Goal: Transaction & Acquisition: Purchase product/service

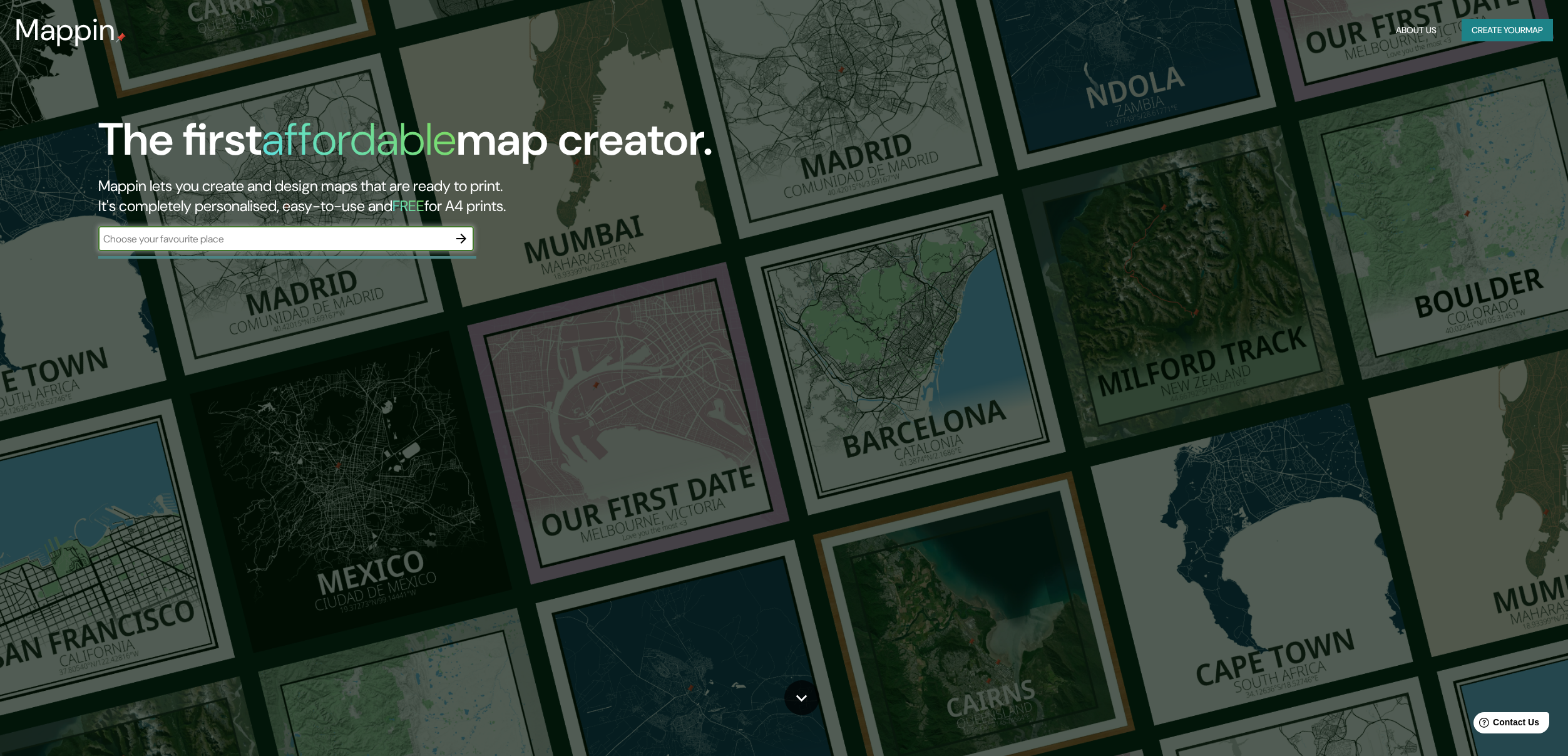
click at [413, 232] on input "text" at bounding box center [273, 239] width 351 height 14
type input "[GEOGRAPHIC_DATA]"
click at [460, 247] on button "button" at bounding box center [461, 239] width 25 height 25
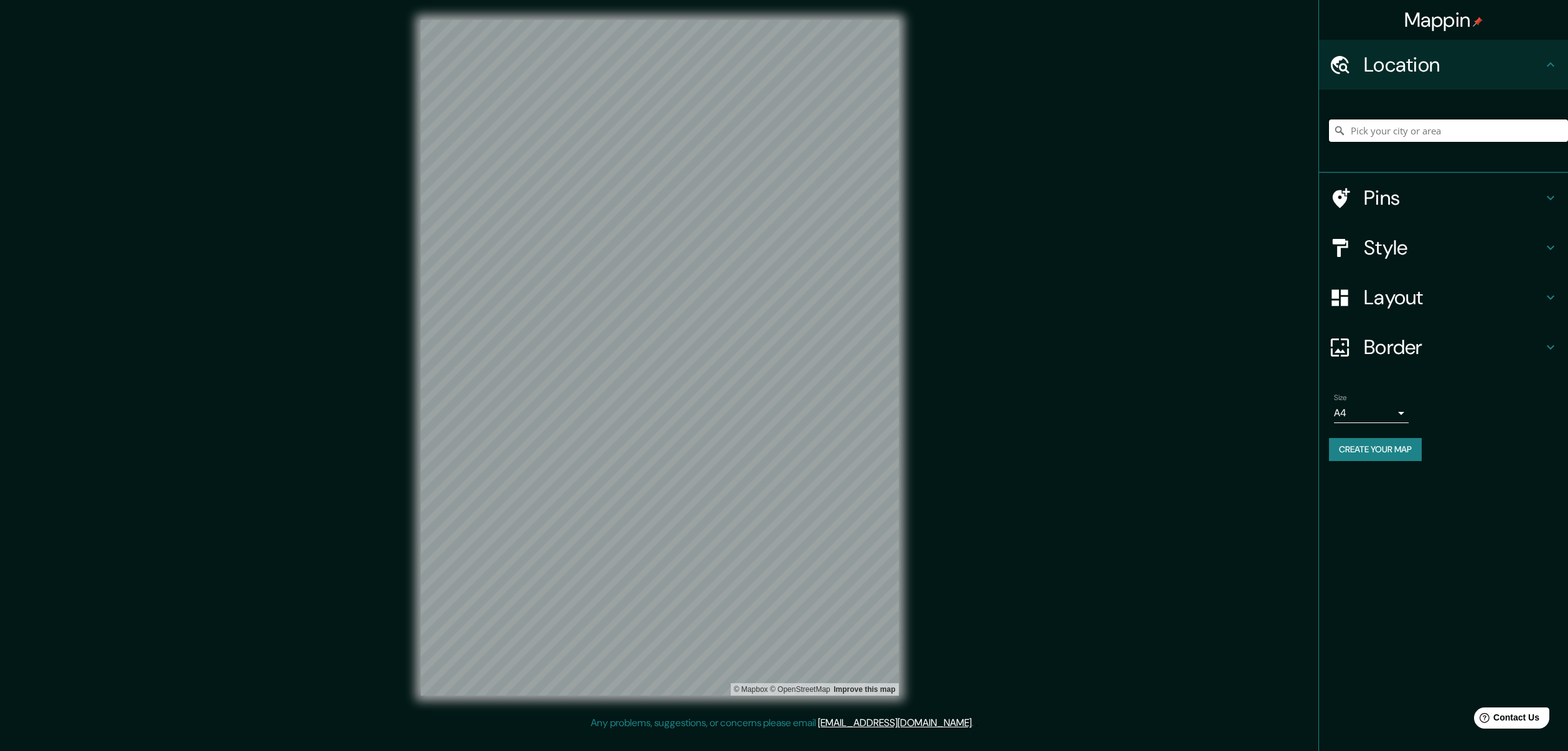
click at [1390, 139] on input "Pick your city or area" at bounding box center [1448, 130] width 239 height 22
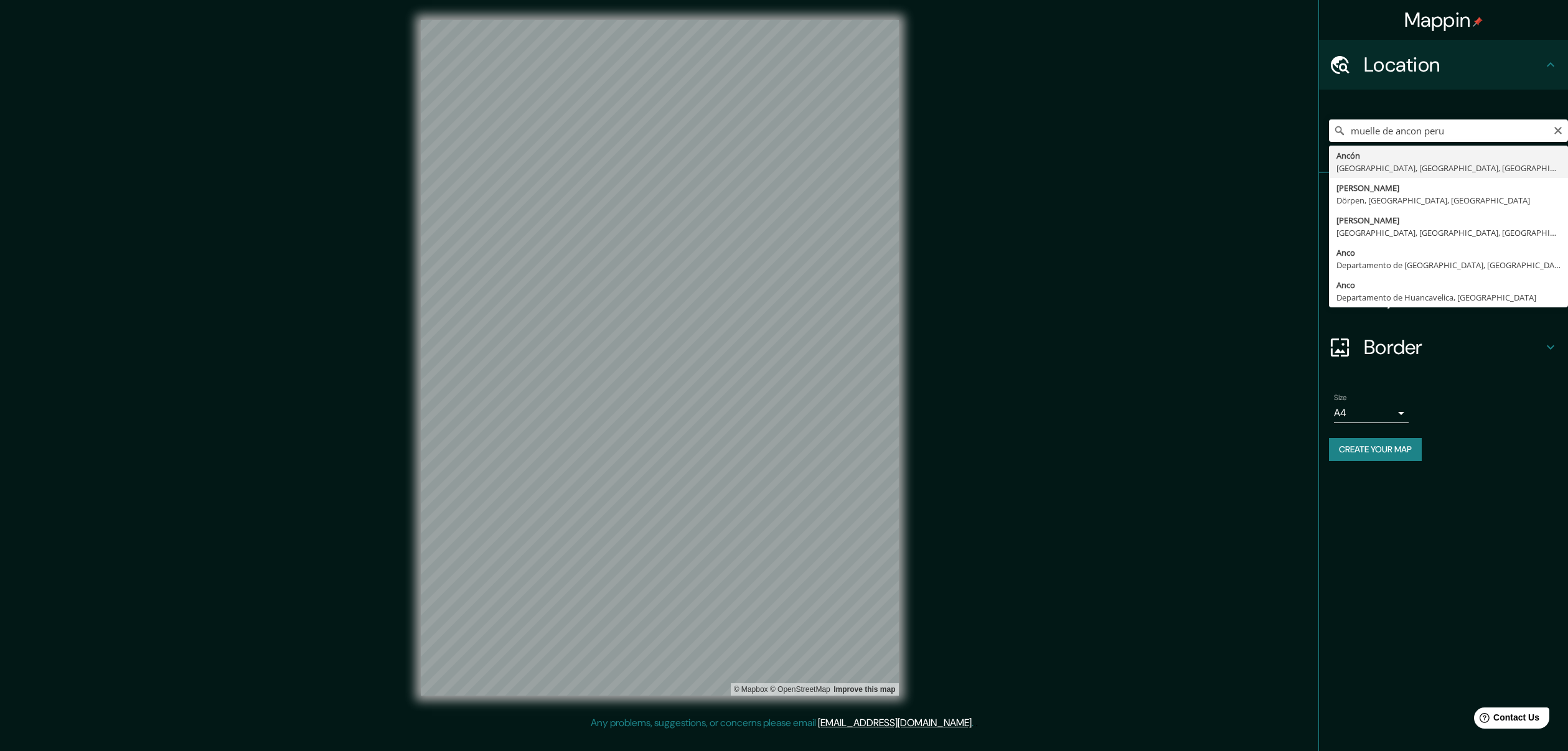
type input "Ancón, [GEOGRAPHIC_DATA], [GEOGRAPHIC_DATA], [GEOGRAPHIC_DATA]"
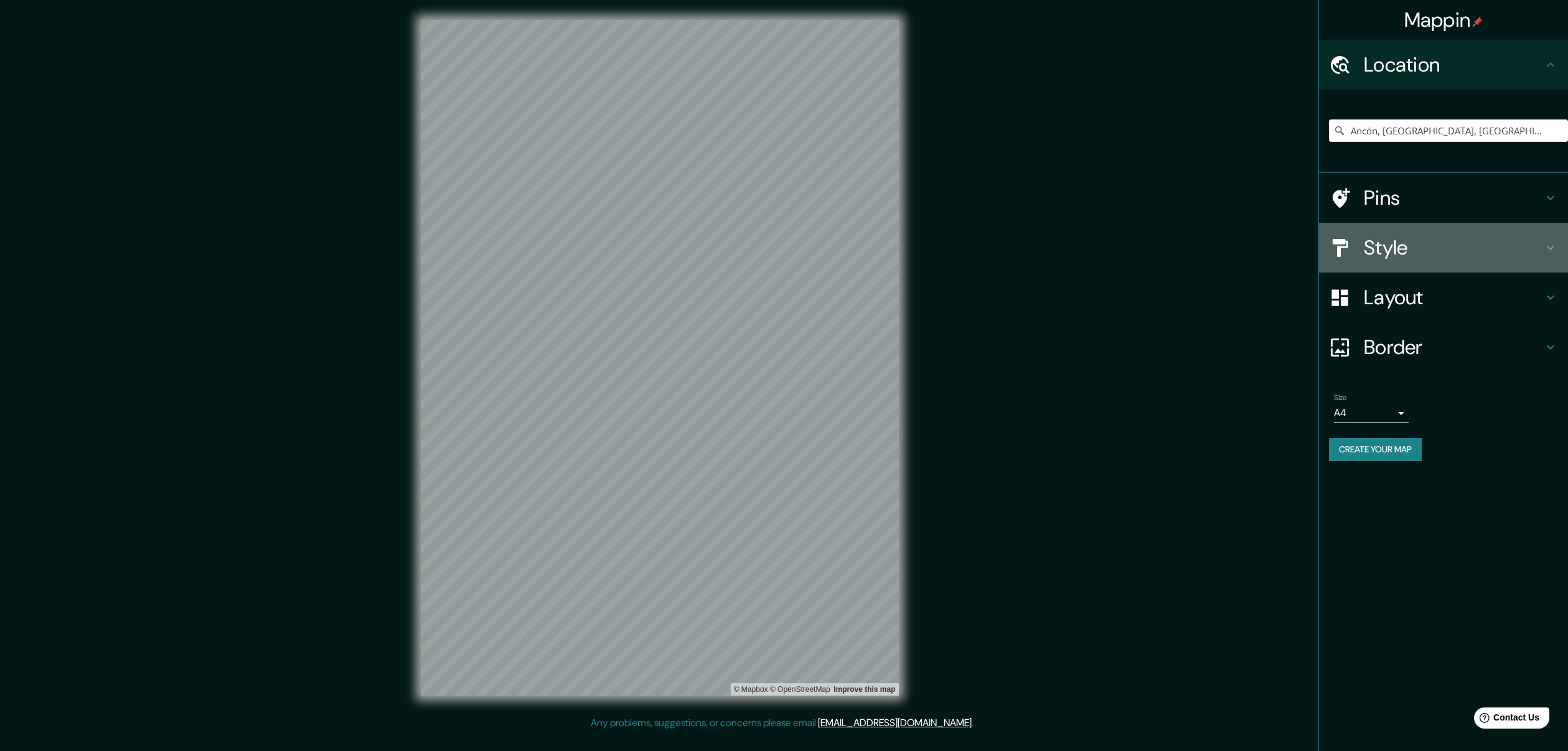
click at [1427, 247] on h4 "Style" at bounding box center [1452, 247] width 179 height 25
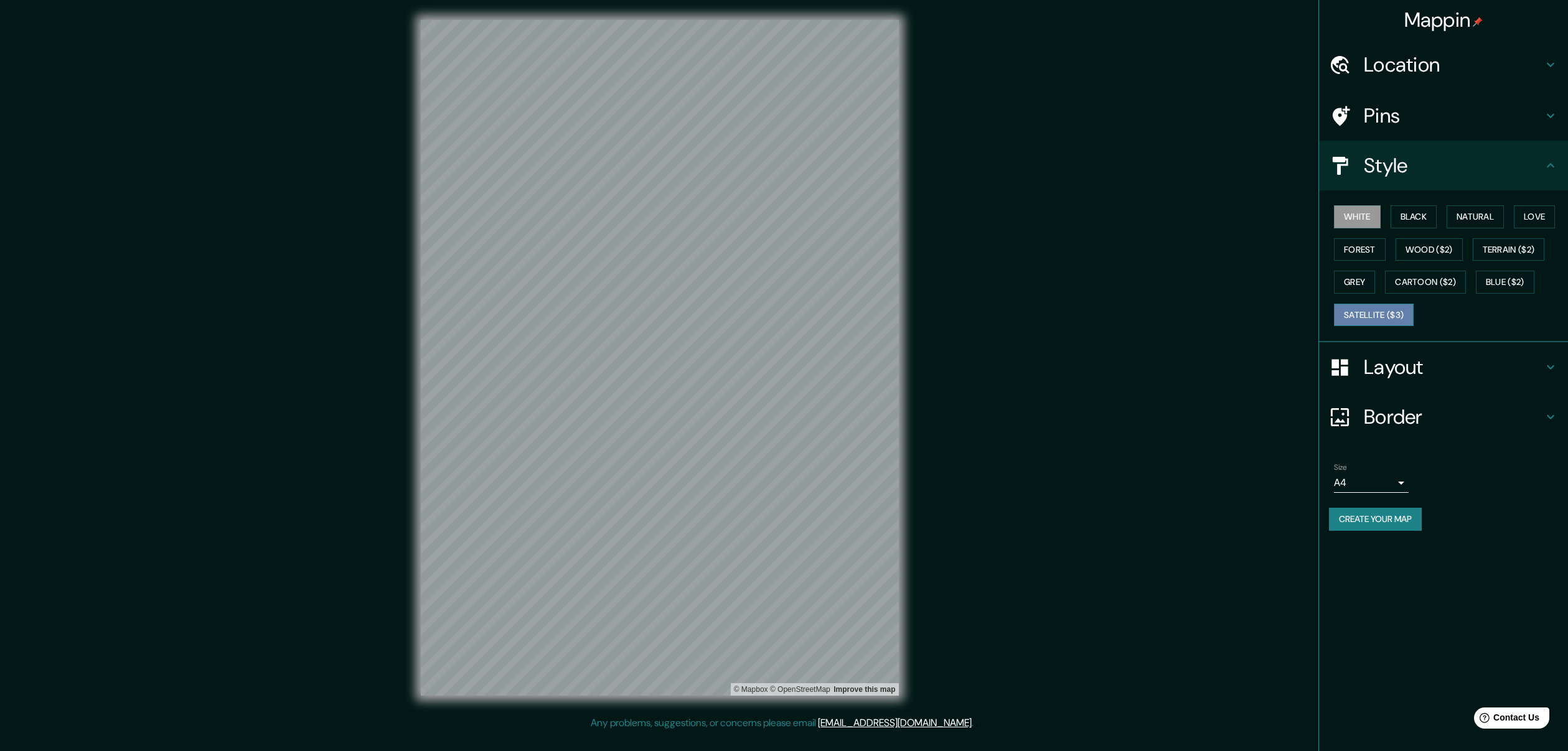
click at [1413, 311] on button "Satellite ($3)" at bounding box center [1373, 315] width 79 height 23
click at [1491, 212] on button "Natural" at bounding box center [1475, 217] width 57 height 23
click at [1545, 217] on button "Love" at bounding box center [1534, 217] width 41 height 23
click at [1347, 263] on div "White Black Natural Love Forest Wood ($2) Terrain ($2) Grey Cartoon ($2) Blue (…" at bounding box center [1448, 266] width 239 height 131
click at [1351, 244] on button "Forest" at bounding box center [1360, 249] width 52 height 23
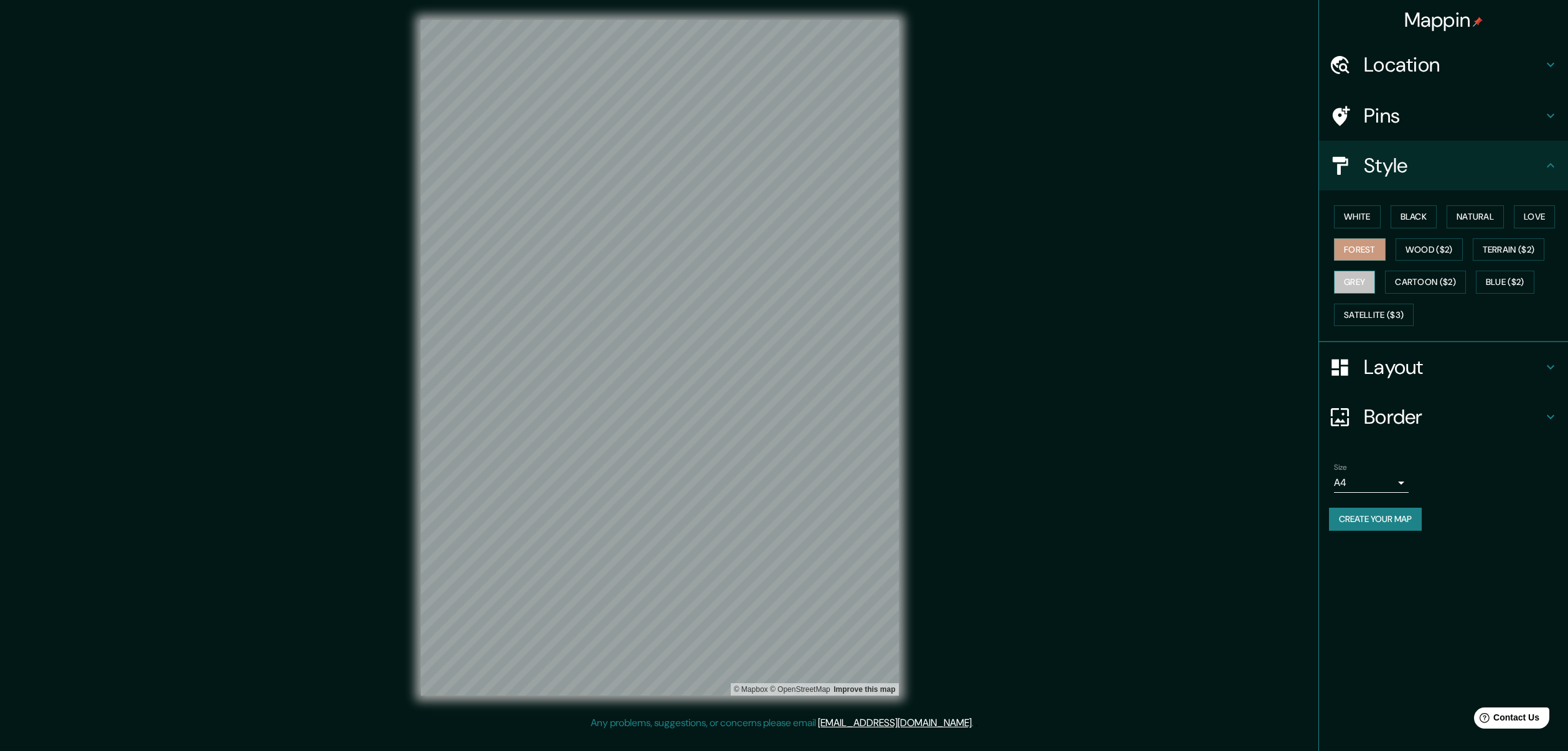
click at [1352, 270] on button "Grey" at bounding box center [1354, 282] width 41 height 23
click at [1430, 247] on button "Wood ($2)" at bounding box center [1429, 249] width 67 height 23
click at [1514, 245] on button "Terrain ($2)" at bounding box center [1509, 249] width 73 height 23
click at [1375, 214] on button "White" at bounding box center [1357, 217] width 47 height 23
click at [1426, 218] on button "Black" at bounding box center [1413, 217] width 47 height 23
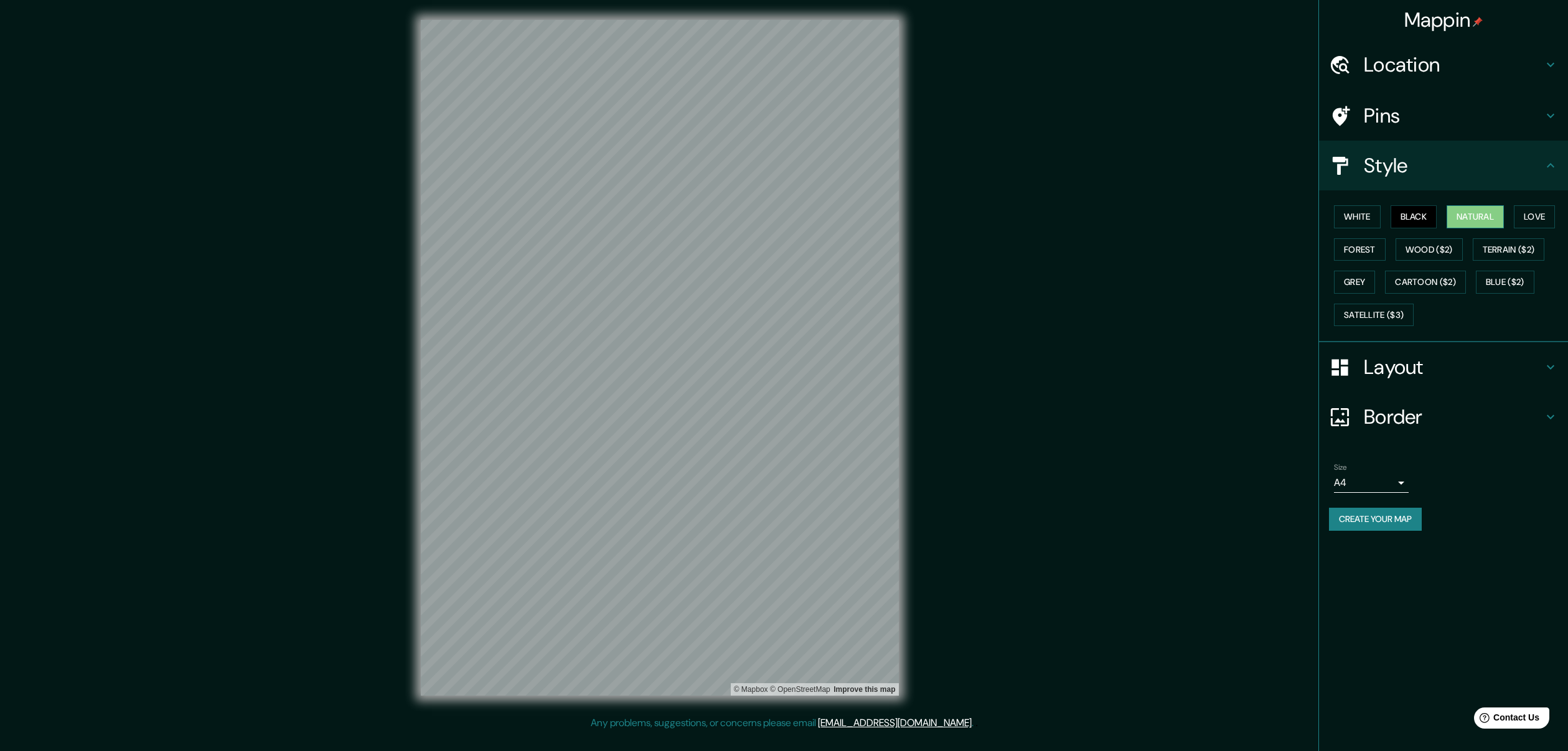
click at [1490, 218] on button "Natural" at bounding box center [1475, 217] width 57 height 23
click at [1540, 213] on button "Love" at bounding box center [1534, 217] width 41 height 23
click at [1372, 252] on button "Forest" at bounding box center [1360, 249] width 52 height 23
click at [1357, 283] on button "Grey" at bounding box center [1354, 282] width 41 height 23
click at [1382, 304] on button "Satellite ($3)" at bounding box center [1373, 315] width 79 height 23
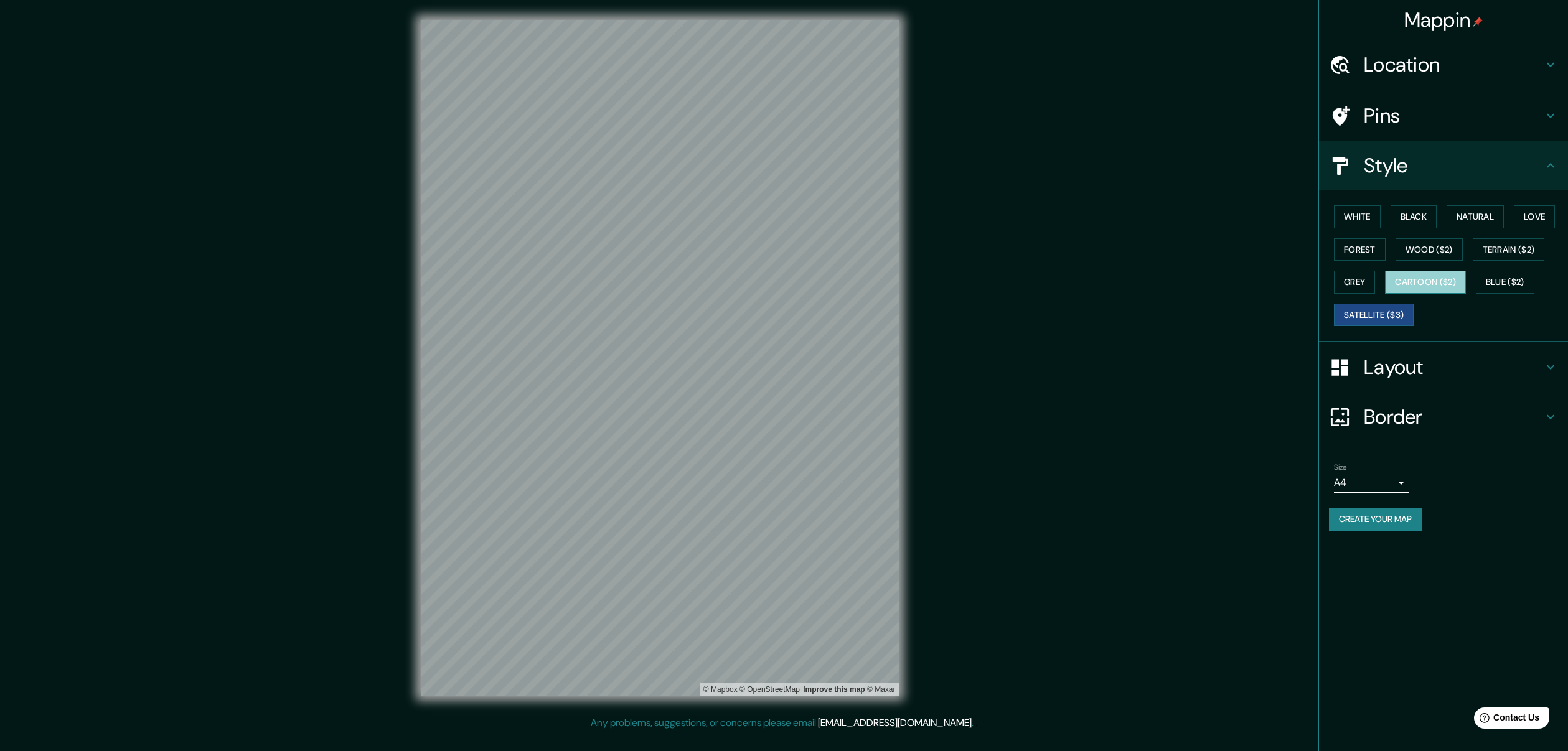
click at [1430, 275] on button "Cartoon ($2)" at bounding box center [1426, 282] width 81 height 23
click at [1440, 258] on button "Wood ($2)" at bounding box center [1429, 249] width 67 height 23
click at [1489, 275] on button "Blue ($2)" at bounding box center [1505, 282] width 58 height 23
click at [1499, 247] on button "Terrain ($2)" at bounding box center [1509, 249] width 73 height 23
click at [1374, 219] on button "White" at bounding box center [1357, 217] width 47 height 23
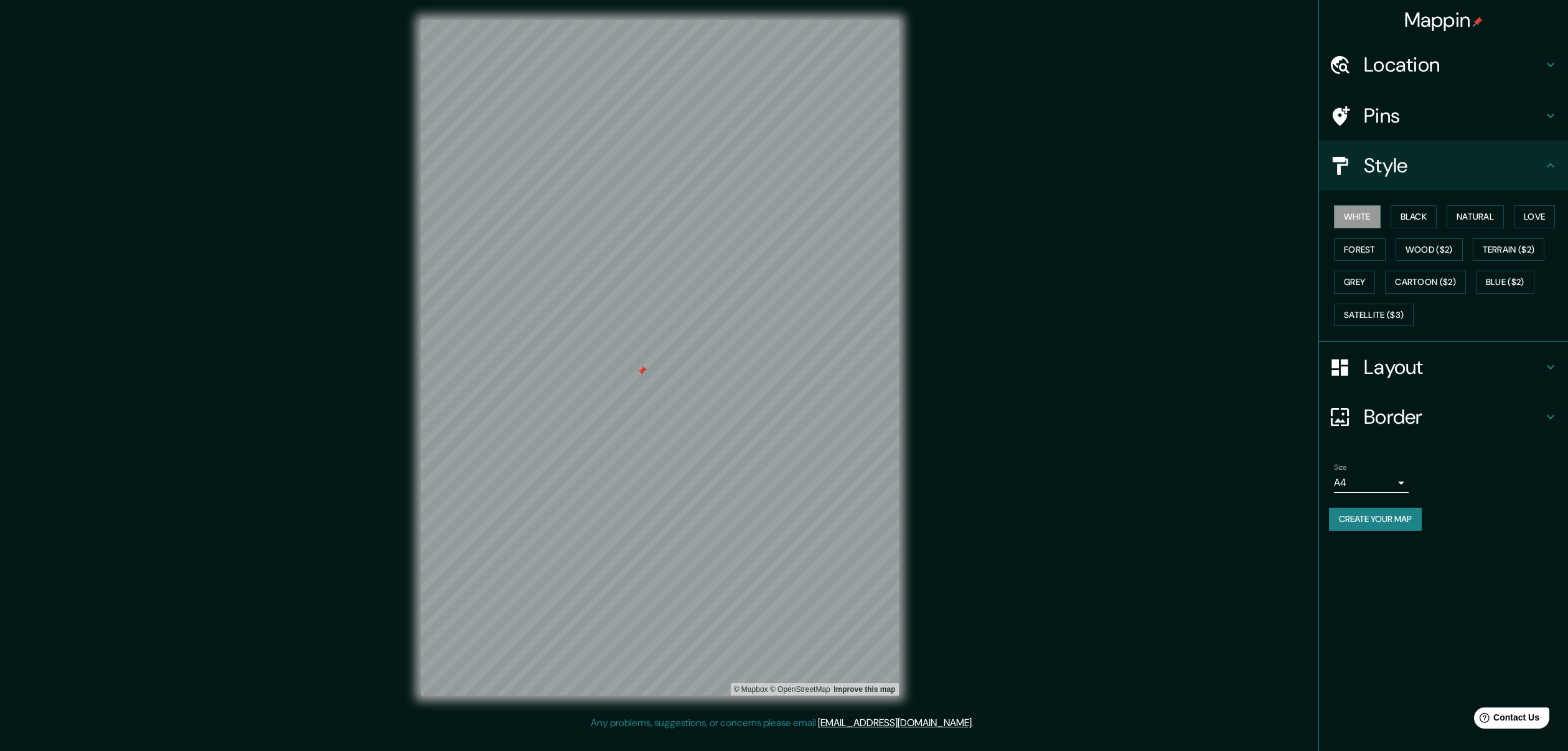
click at [641, 374] on div at bounding box center [642, 371] width 10 height 10
click at [643, 371] on div at bounding box center [645, 368] width 10 height 10
click at [1415, 202] on div "White Black Natural Love Forest Wood ($2) Terrain ($2) Grey Cartoon ($2) Blue (…" at bounding box center [1448, 266] width 239 height 131
click at [1419, 216] on button "Black" at bounding box center [1413, 217] width 47 height 23
click at [1489, 222] on button "Natural" at bounding box center [1475, 217] width 57 height 23
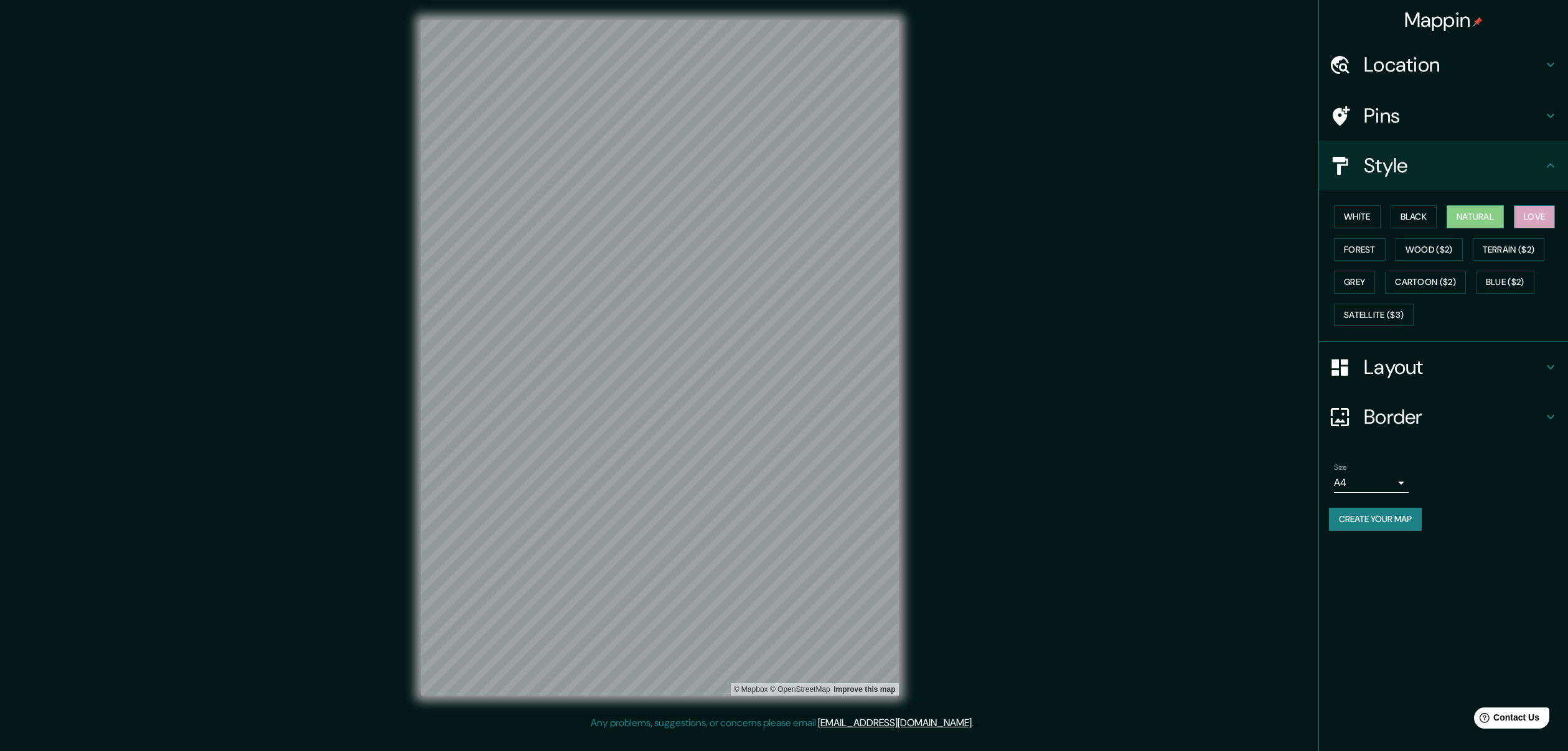
click at [1549, 212] on button "Love" at bounding box center [1534, 217] width 41 height 23
click at [1350, 250] on button "Forest" at bounding box center [1360, 249] width 52 height 23
click at [1410, 250] on button "Wood ($2)" at bounding box center [1429, 249] width 67 height 23
click at [1497, 253] on button "Terrain ($2)" at bounding box center [1509, 249] width 73 height 23
click at [1359, 289] on button "Grey" at bounding box center [1354, 282] width 41 height 23
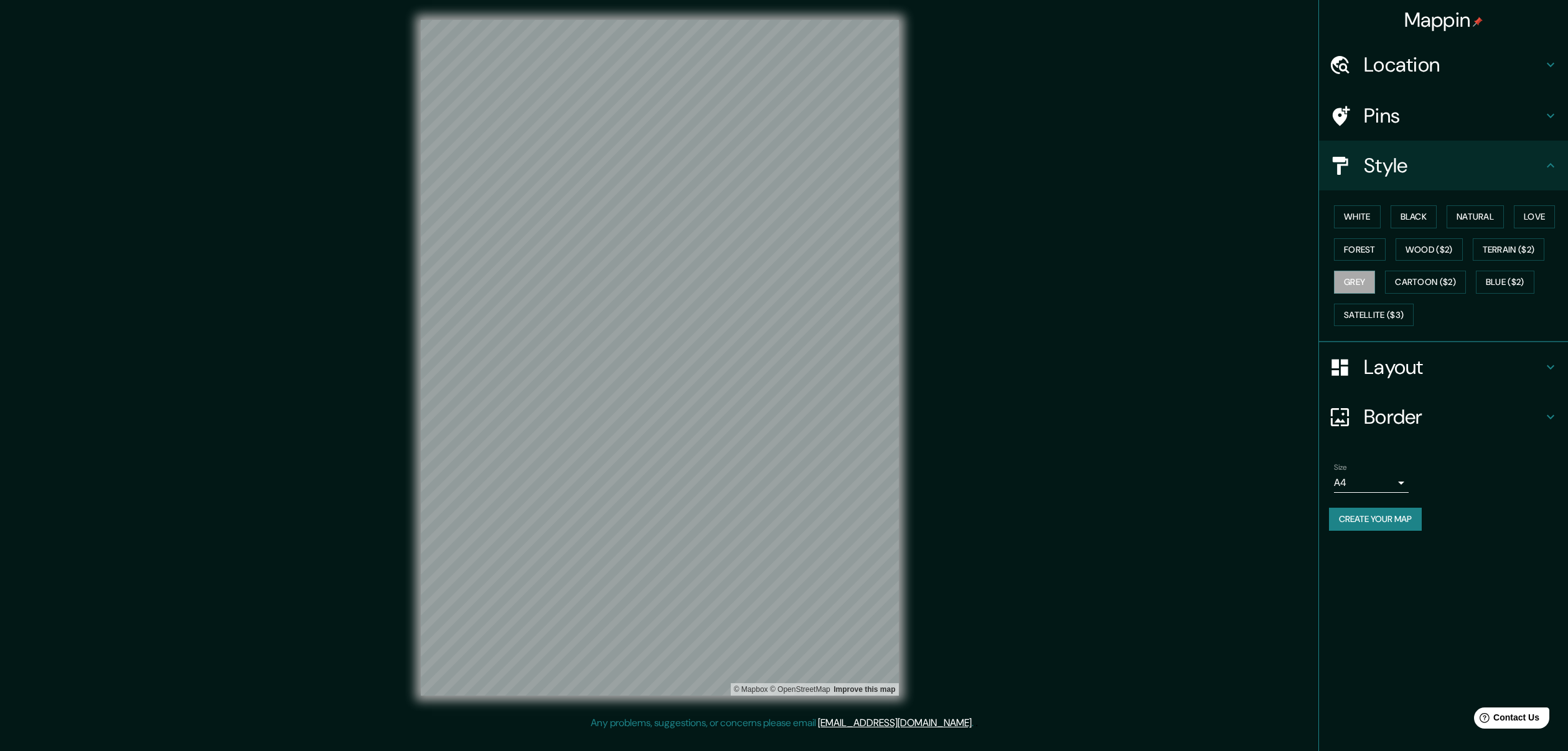
click at [1376, 483] on body "Mappin Location [GEOGRAPHIC_DATA], [GEOGRAPHIC_DATA], [GEOGRAPHIC_DATA], [GEOGR…" at bounding box center [784, 376] width 1568 height 751
click at [1376, 527] on li "A3" at bounding box center [1371, 526] width 75 height 22
type input "a4"
click at [1388, 520] on button "Create your map" at bounding box center [1375, 519] width 93 height 23
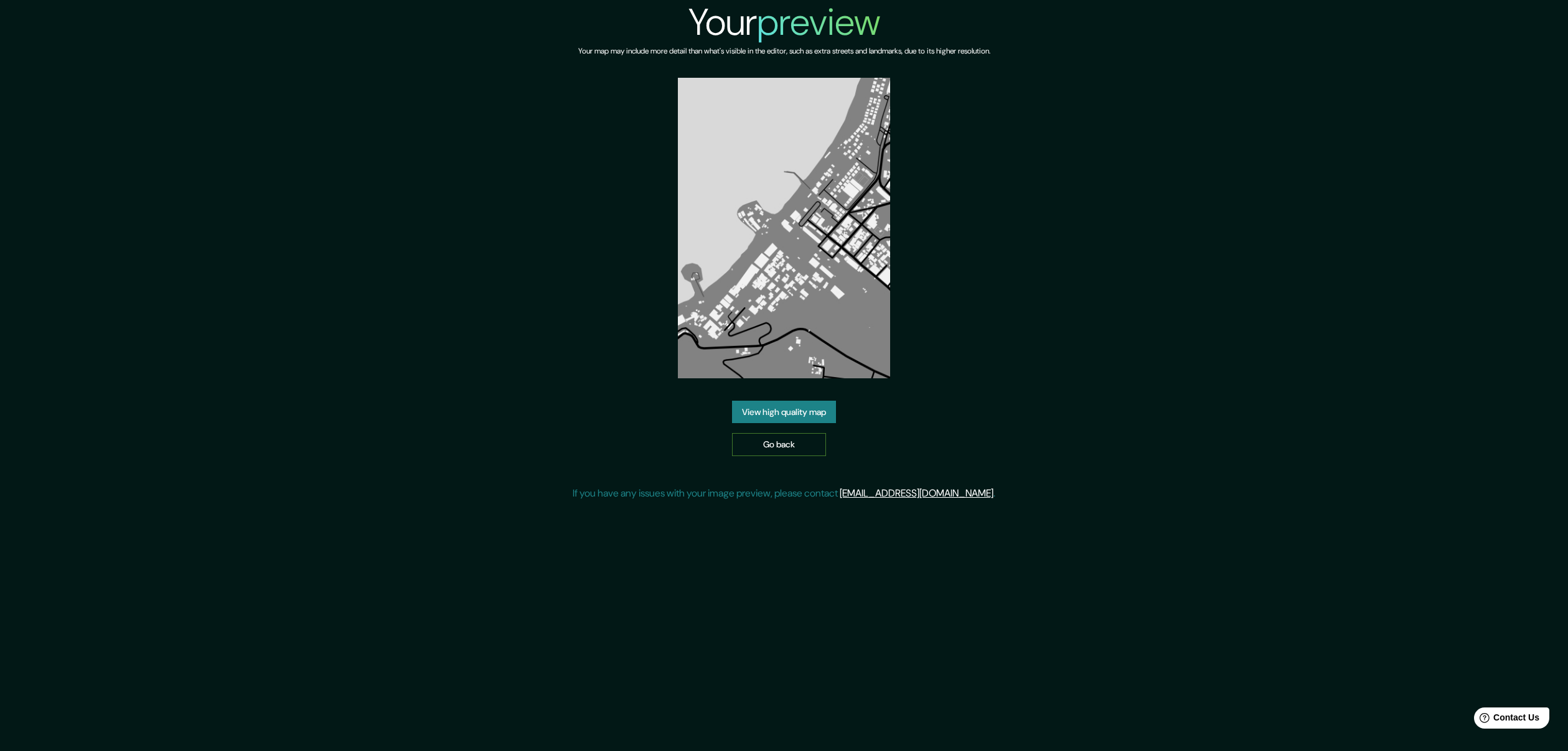
click at [782, 448] on link "Go back" at bounding box center [779, 444] width 94 height 23
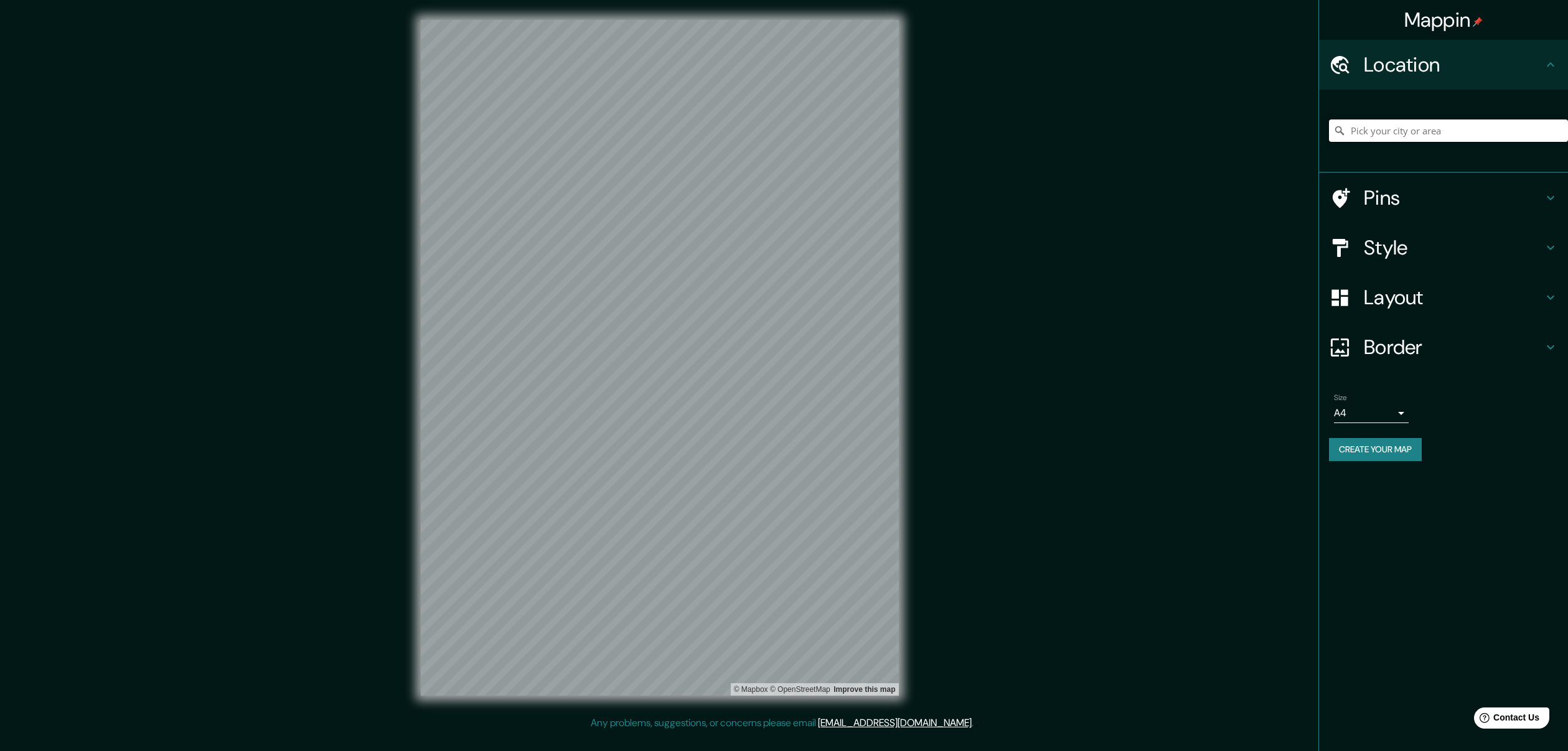
click at [1531, 125] on input "Pick your city or area" at bounding box center [1448, 130] width 239 height 22
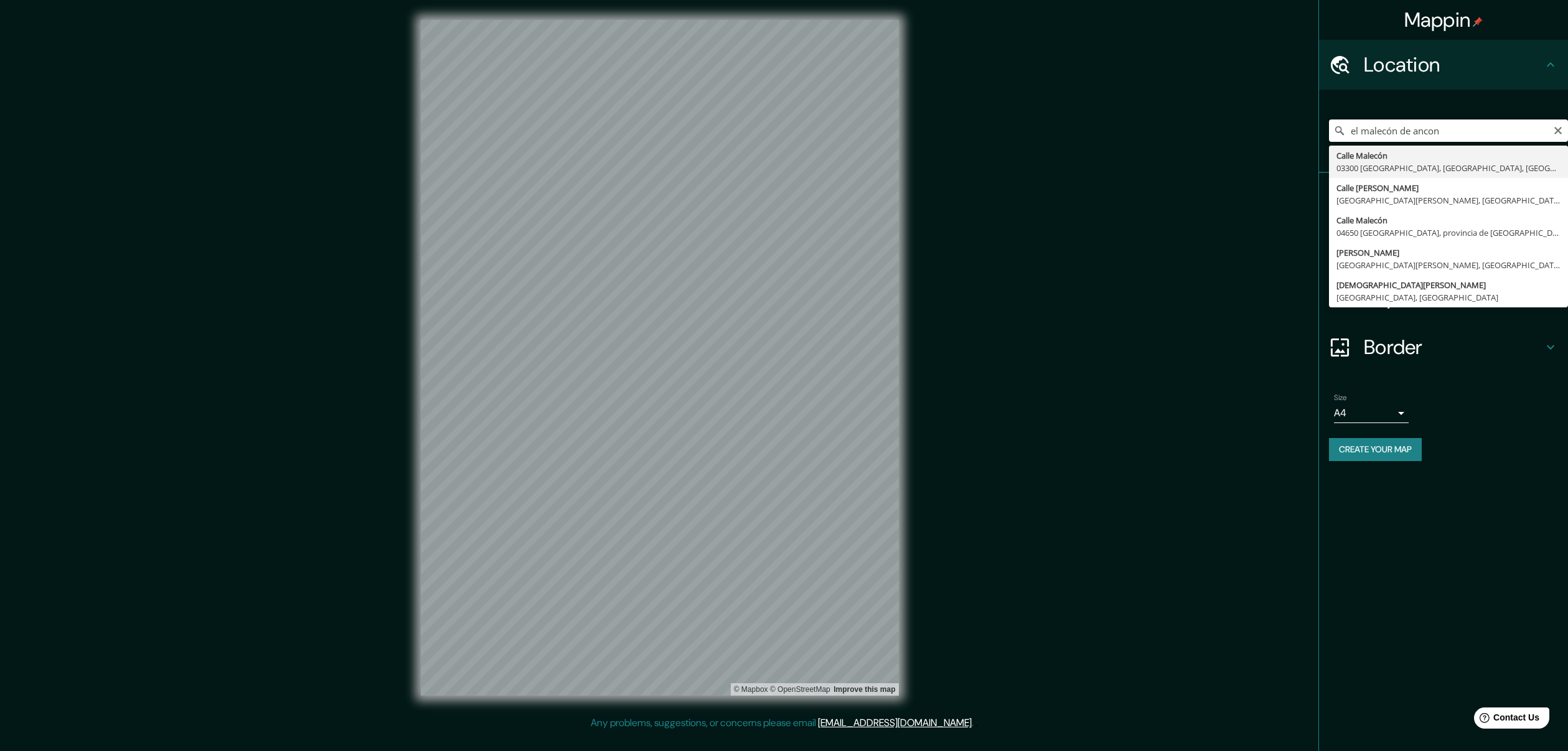
type input "Calle Malecón, 03300 Orihuela, provincia de Alicante, España"
click at [1401, 132] on input "Calle Malecón, 03300 Orihuela, provincia de Alicante, España" at bounding box center [1448, 130] width 239 height 22
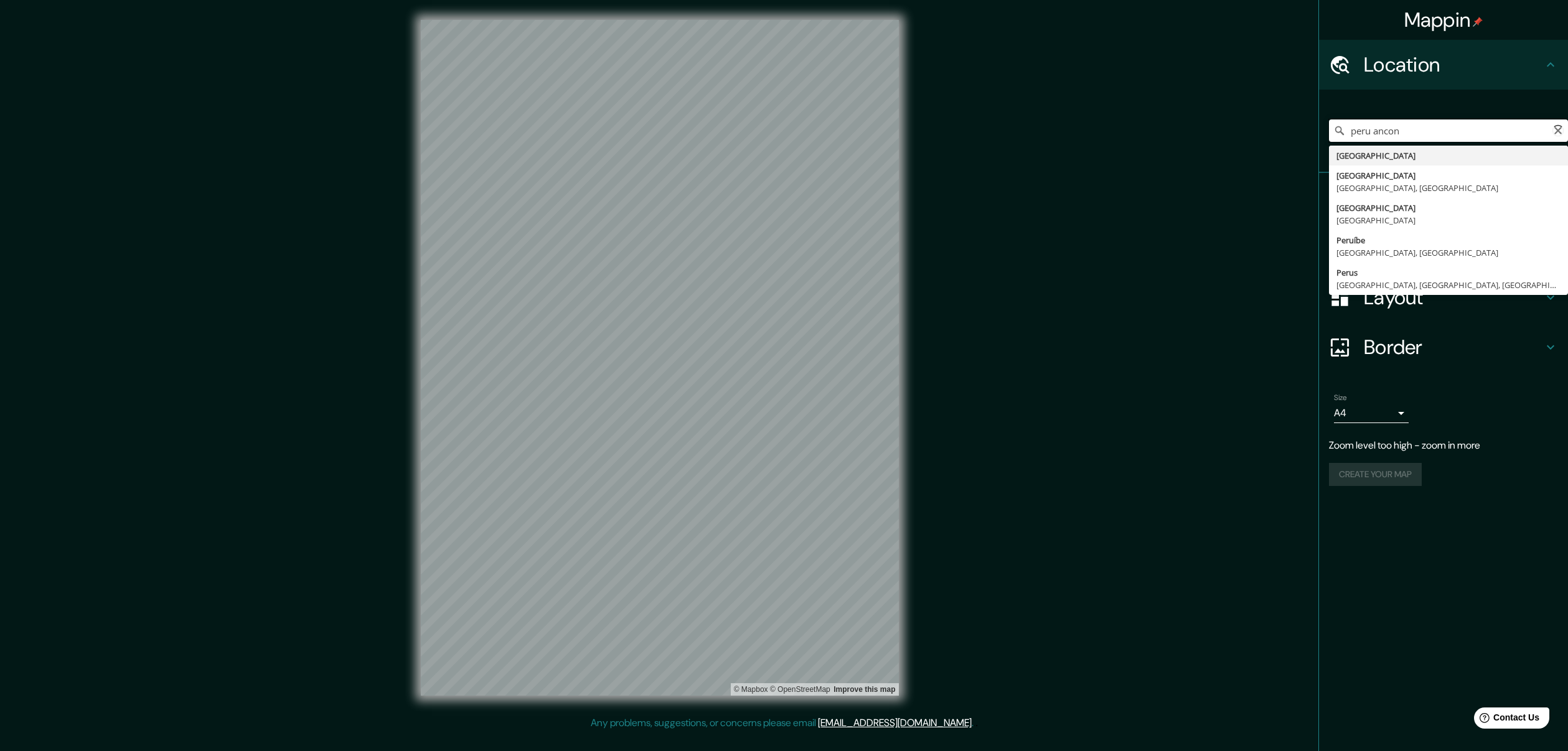
type input "Ancón, [GEOGRAPHIC_DATA], [GEOGRAPHIC_DATA], [GEOGRAPHIC_DATA]"
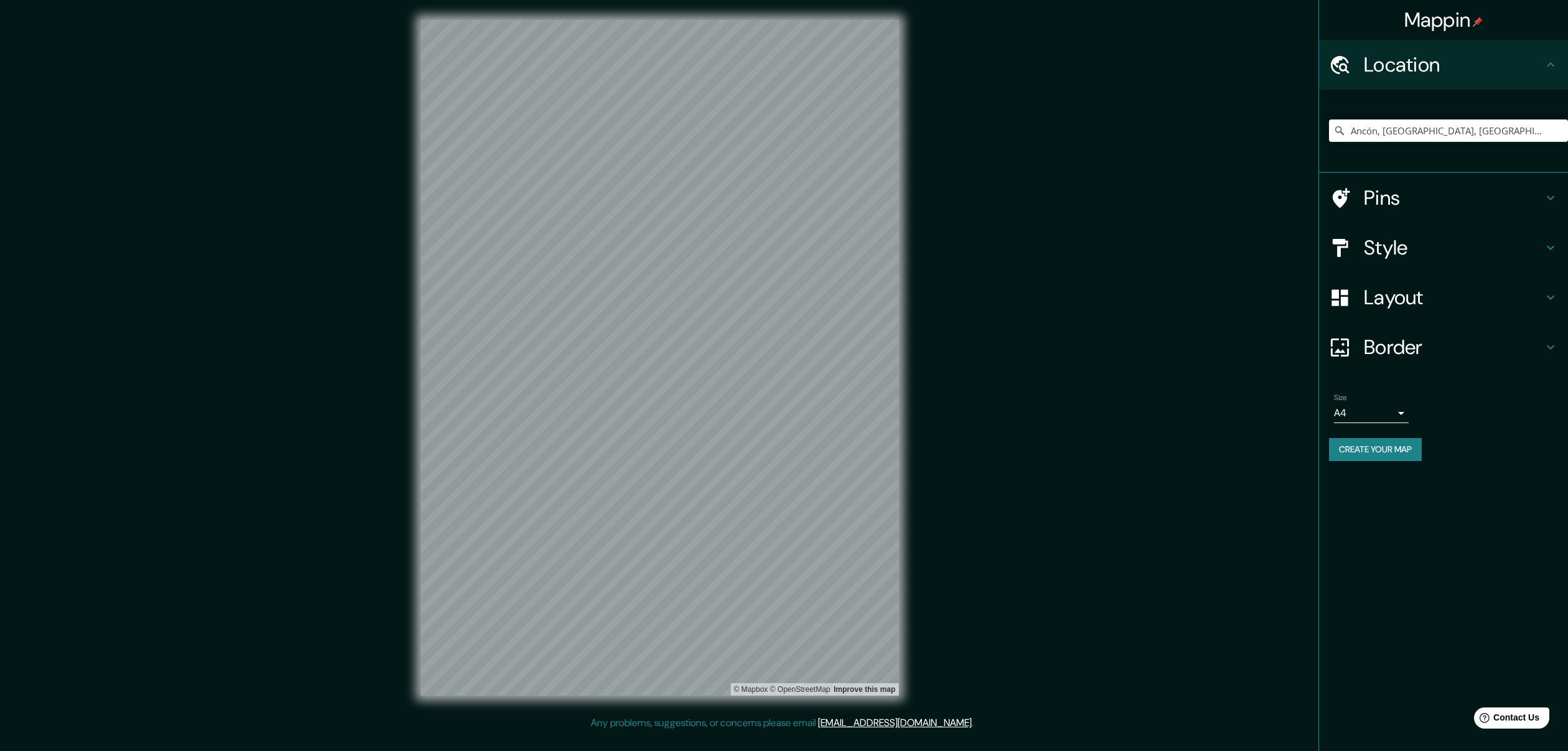
click at [1398, 235] on h4 "Style" at bounding box center [1452, 247] width 179 height 25
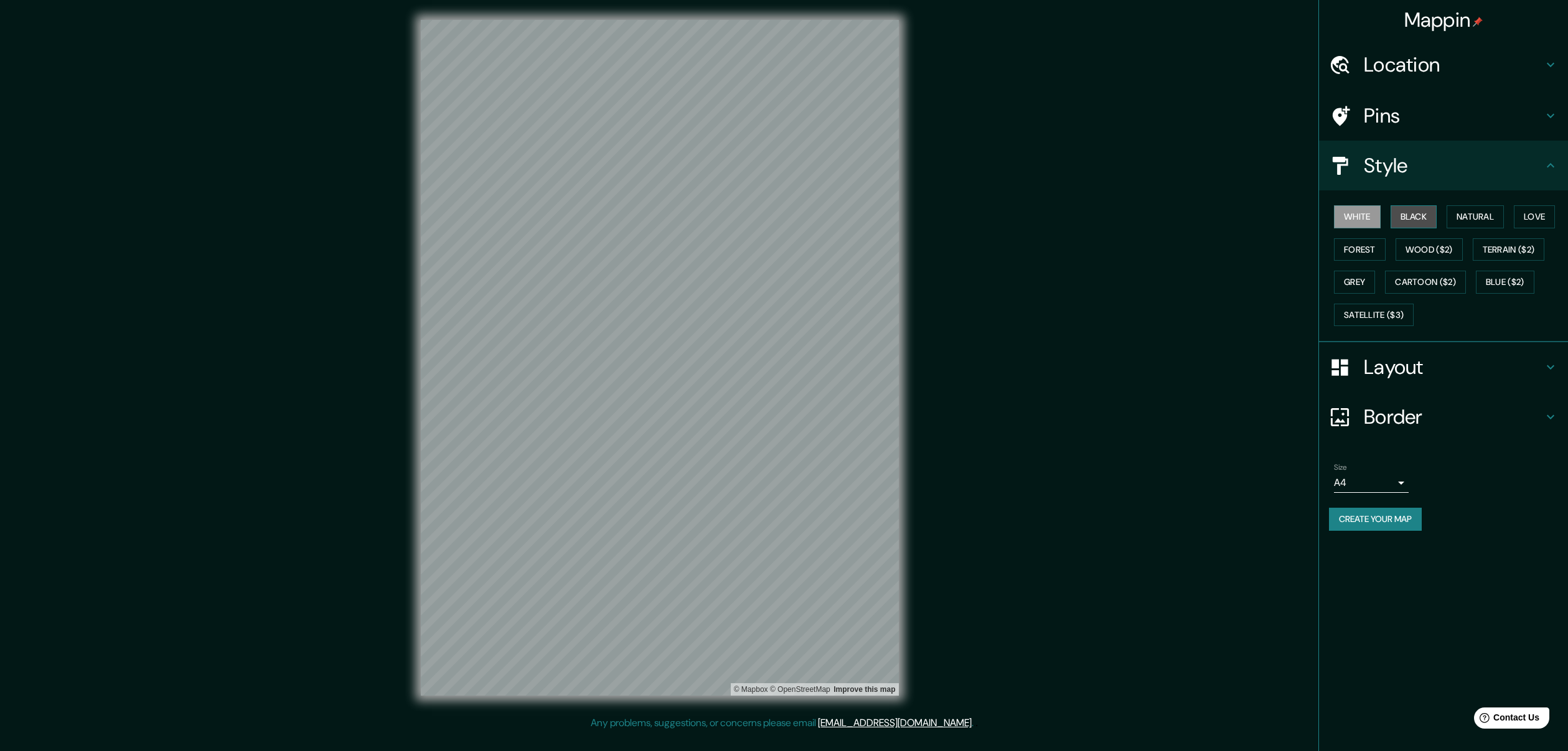
click at [1429, 210] on button "Black" at bounding box center [1413, 217] width 47 height 23
click at [1478, 214] on button "Natural" at bounding box center [1475, 217] width 57 height 23
click at [1382, 484] on body "Mappin Location Ancón, Lima, Provincia de Lima, Perú Ancón Lima, Provincia de L…" at bounding box center [784, 376] width 1568 height 751
click at [1368, 553] on li "A1 ($2.50)" at bounding box center [1371, 548] width 75 height 22
type input "a3"
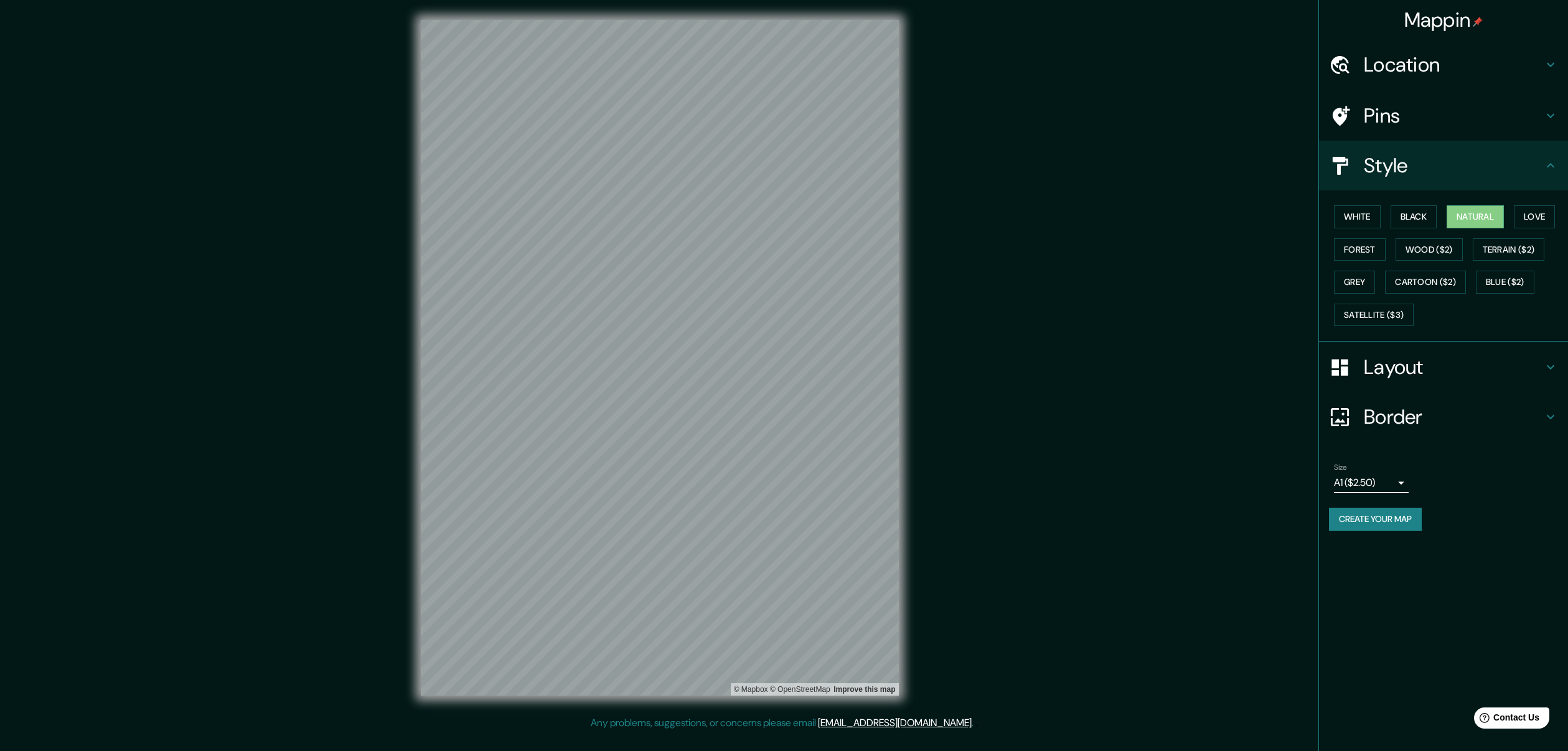
click at [1353, 518] on button "Create your map" at bounding box center [1375, 519] width 93 height 23
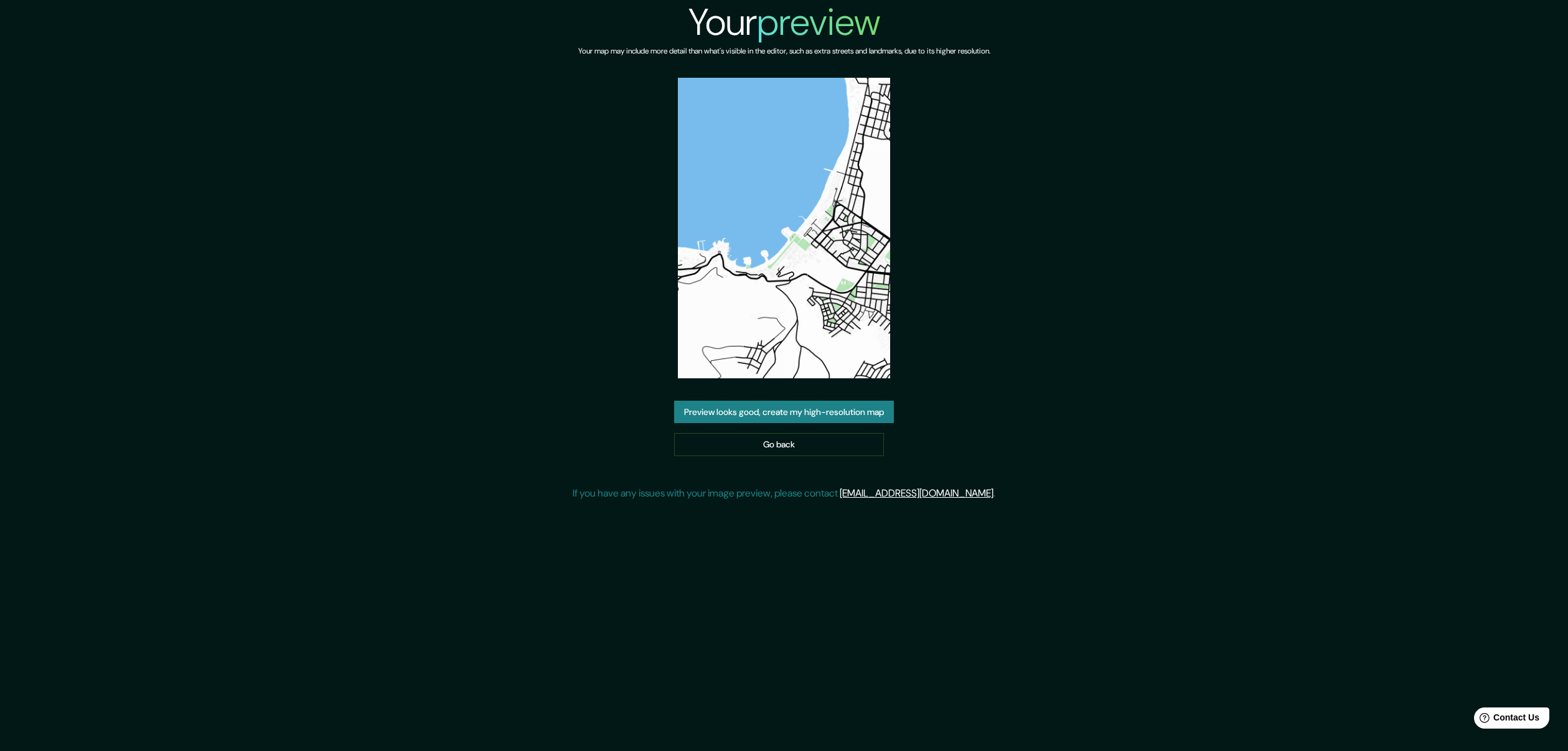
click at [791, 417] on button "Preview looks good, create my high-resolution map" at bounding box center [784, 412] width 220 height 23
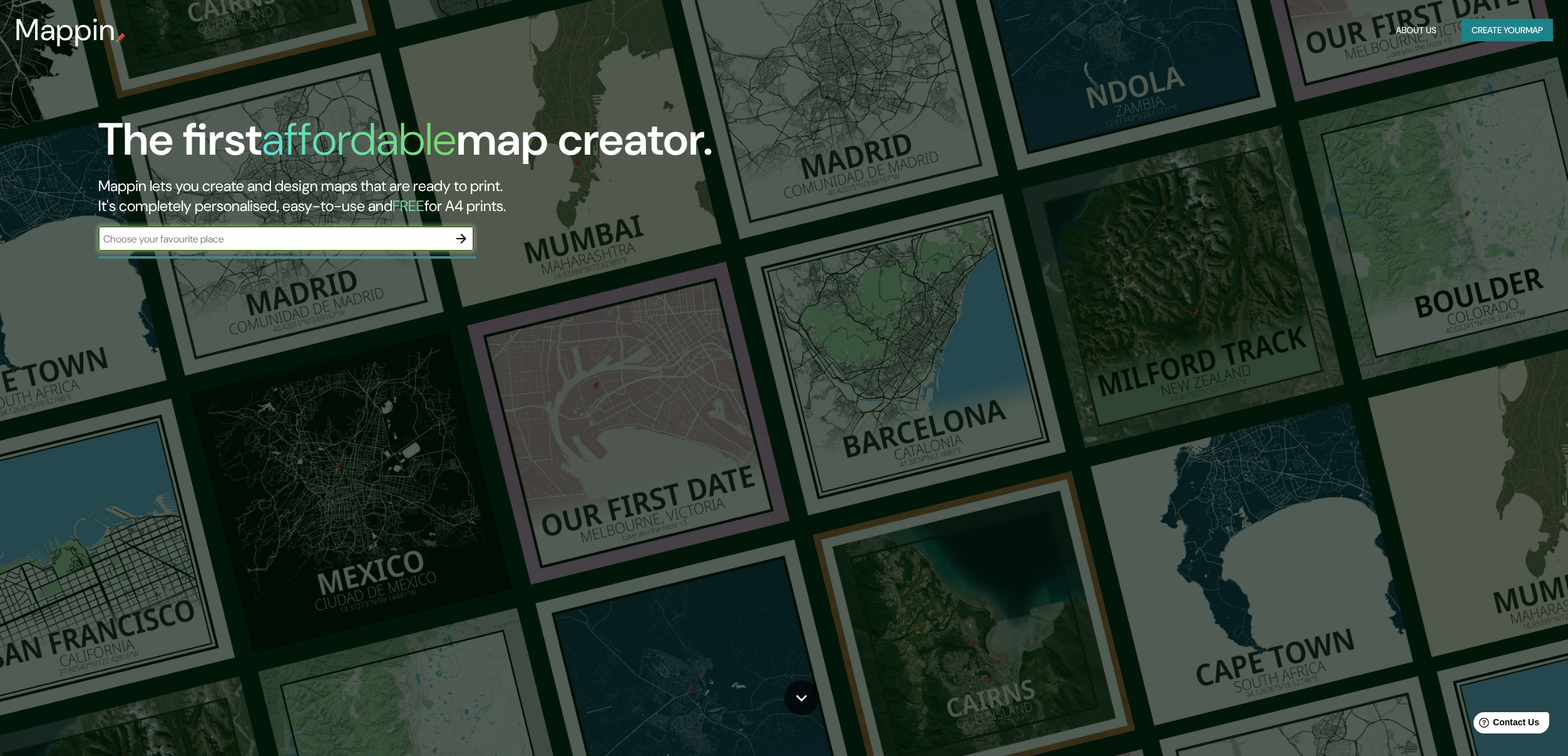
click at [347, 229] on div "​" at bounding box center [286, 239] width 376 height 25
type input "peru"
click at [466, 239] on icon "button" at bounding box center [461, 239] width 15 height 15
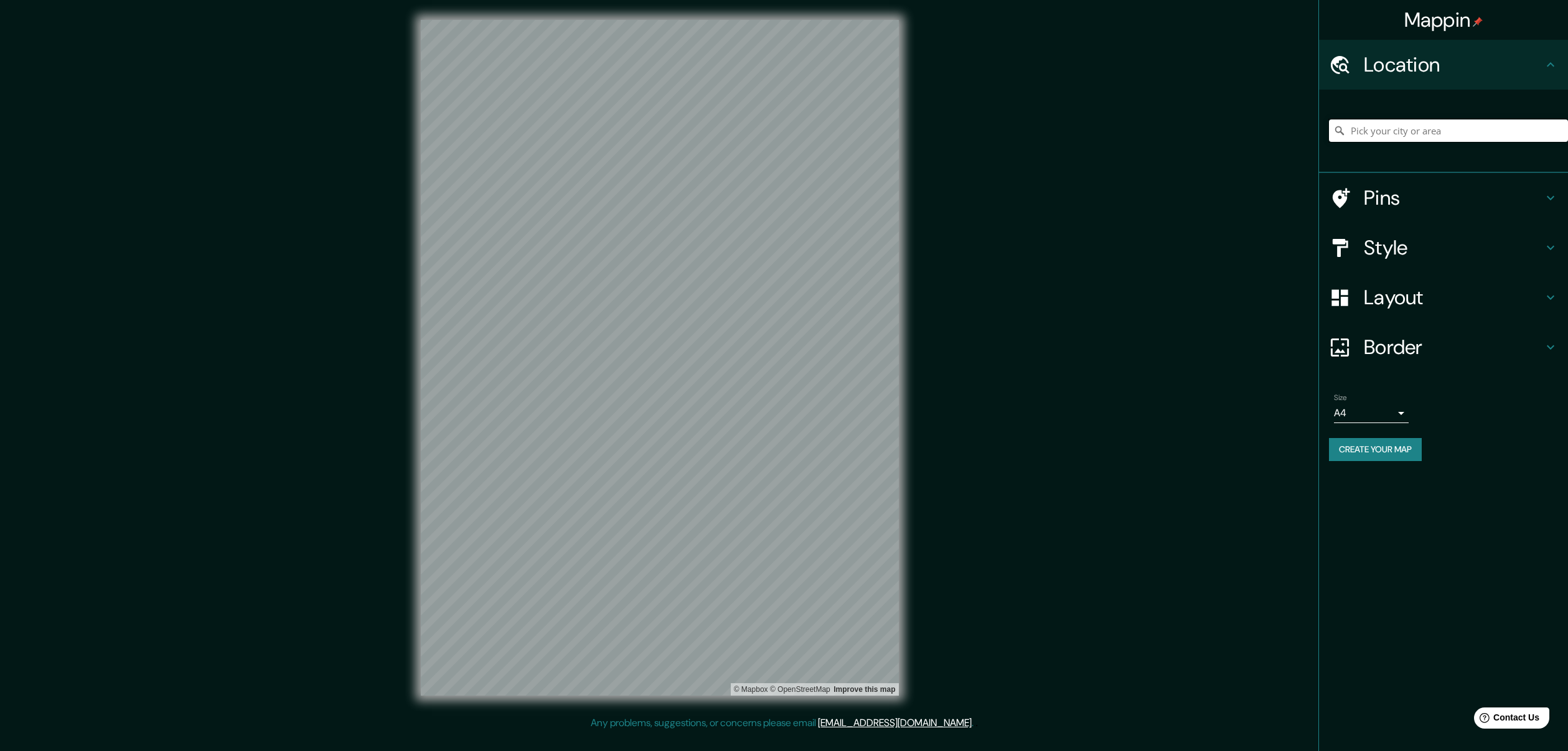
click at [1362, 126] on input "Pick your city or area" at bounding box center [1448, 130] width 239 height 22
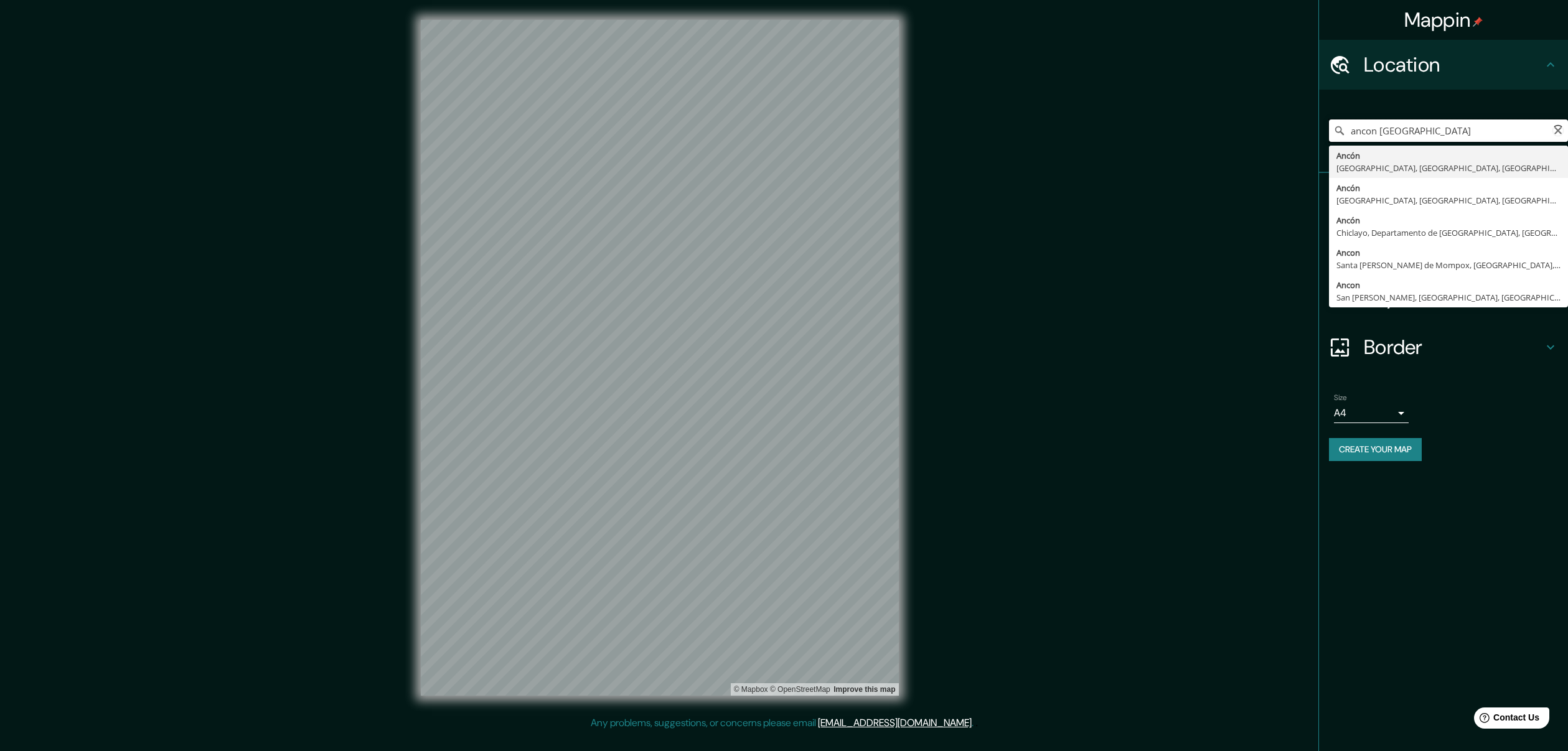
type input "Ancón, [GEOGRAPHIC_DATA], [GEOGRAPHIC_DATA], [GEOGRAPHIC_DATA]"
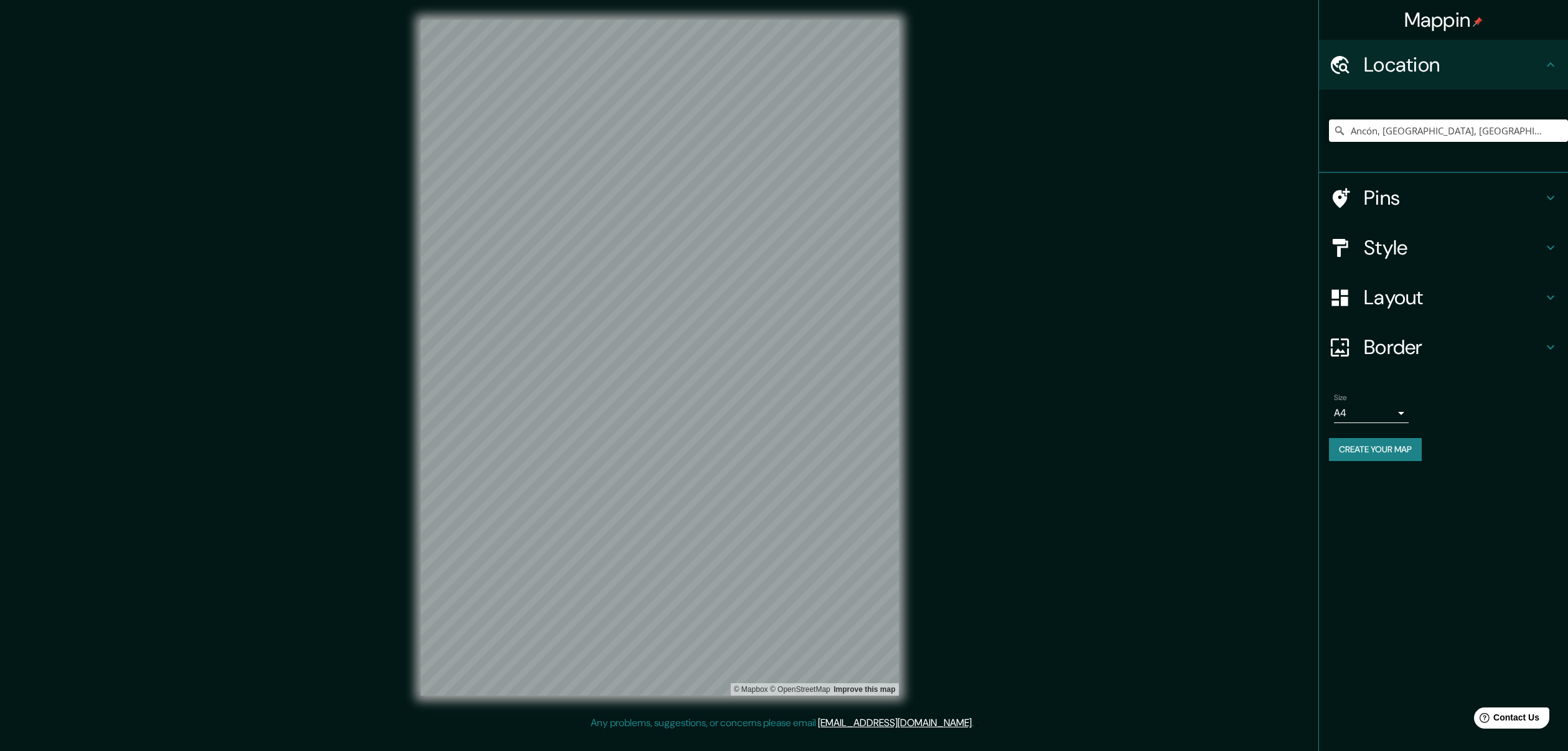
click at [1401, 231] on div "Style" at bounding box center [1444, 247] width 249 height 50
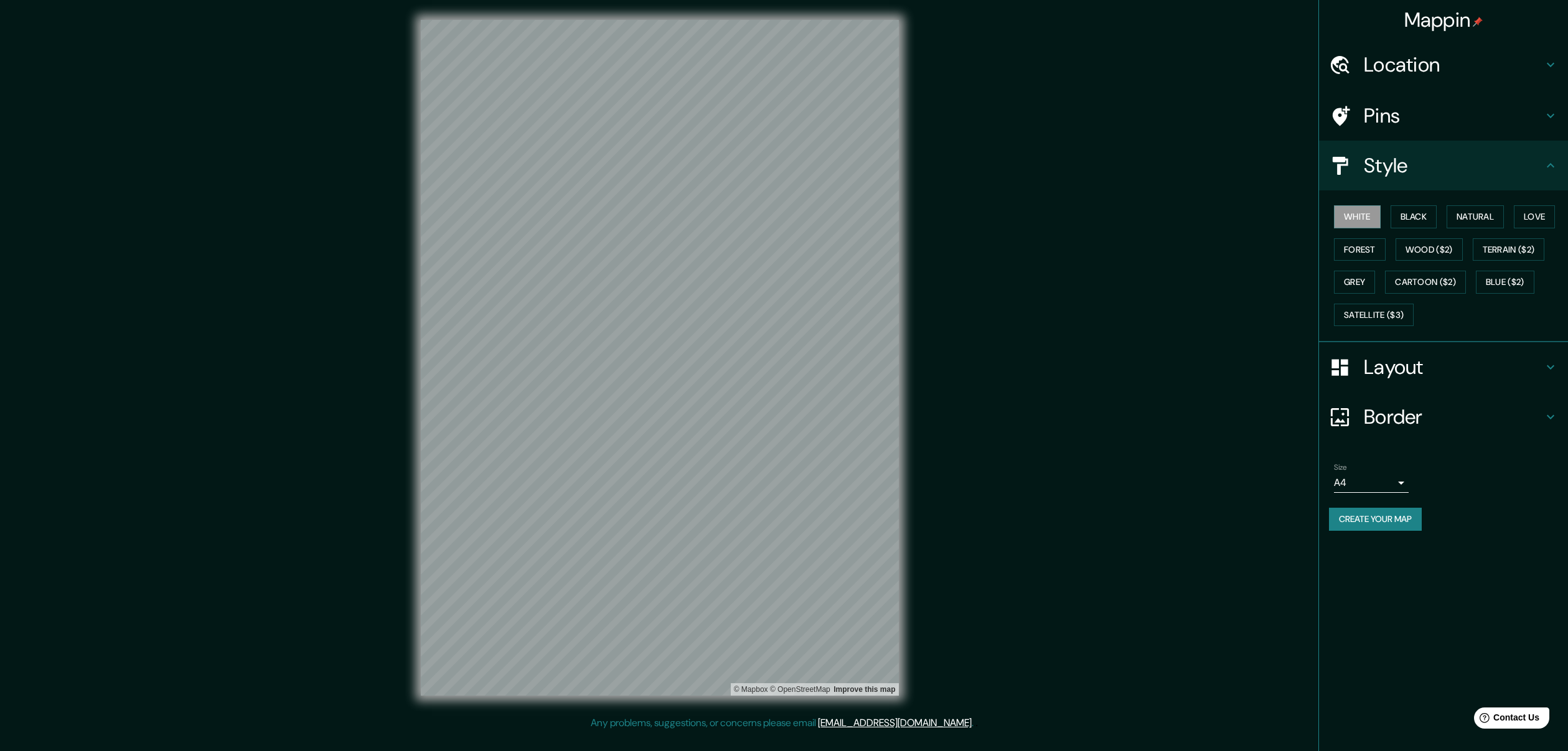
click at [1510, 220] on div "White Black Natural Love Forest Wood ($2) Terrain ($2) Grey Cartoon ($2) Blue (…" at bounding box center [1448, 266] width 239 height 131
click at [1498, 220] on button "Natural" at bounding box center [1475, 217] width 57 height 23
click at [1438, 245] on button "Wood ($2)" at bounding box center [1429, 249] width 67 height 23
click at [1370, 260] on div "White Black Natural Love Forest Wood ($2) Terrain ($2) Grey Cartoon ($2) Blue (…" at bounding box center [1448, 266] width 239 height 131
click at [1359, 252] on button "Forest" at bounding box center [1360, 249] width 52 height 23
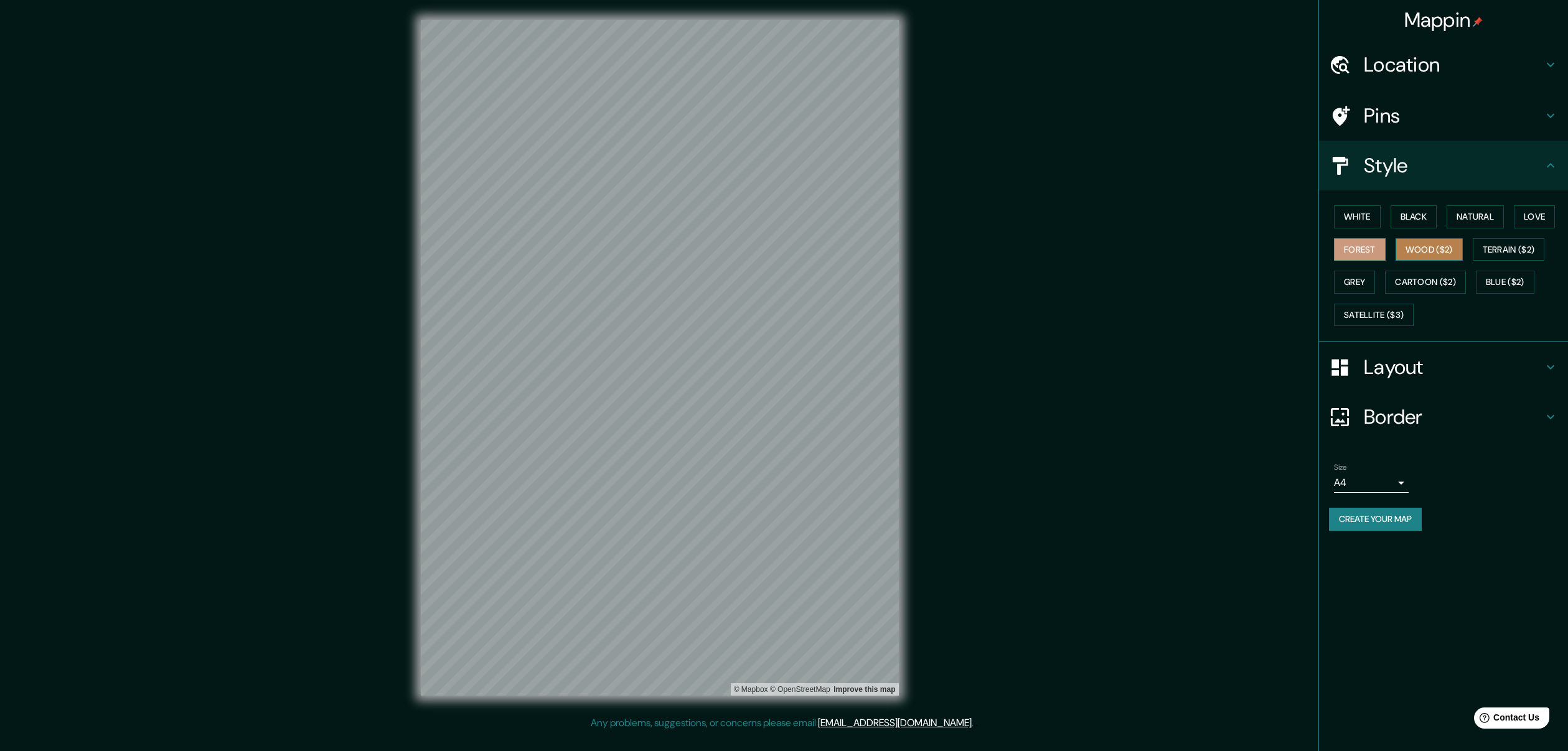
click at [1413, 247] on button "Wood ($2)" at bounding box center [1429, 249] width 67 height 23
click at [1506, 250] on button "Terrain ($2)" at bounding box center [1509, 249] width 73 height 23
click at [1499, 279] on button "Blue ($2)" at bounding box center [1505, 282] width 58 height 23
click at [1448, 275] on button "Cartoon ($2)" at bounding box center [1426, 282] width 81 height 23
drag, startPoint x: 1401, startPoint y: 297, endPoint x: 1386, endPoint y: 292, distance: 15.8
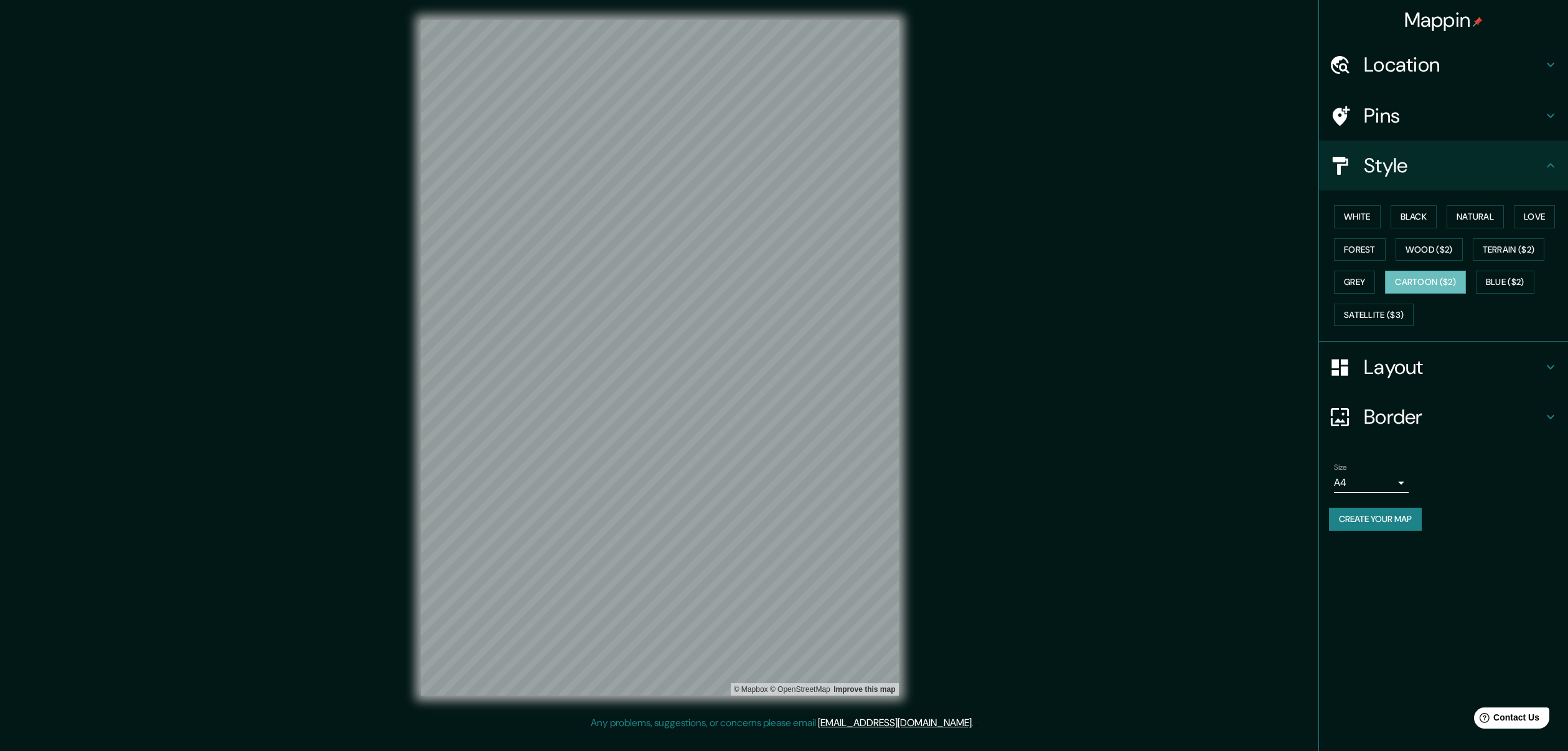
click at [1401, 297] on div "White Black Natural Love Forest Wood ($2) Terrain ($2) Grey Cartoon ($2) Blue (…" at bounding box center [1448, 266] width 239 height 131
click at [1367, 284] on button "Grey" at bounding box center [1354, 282] width 41 height 23
click at [1492, 290] on div "White Black Natural Love Forest Wood ($2) Terrain ($2) Grey Cartoon ($2) Blue (…" at bounding box center [1448, 266] width 239 height 131
click at [1498, 285] on button "Blue ($2)" at bounding box center [1505, 282] width 58 height 23
click at [1464, 219] on button "Natural" at bounding box center [1475, 217] width 57 height 23
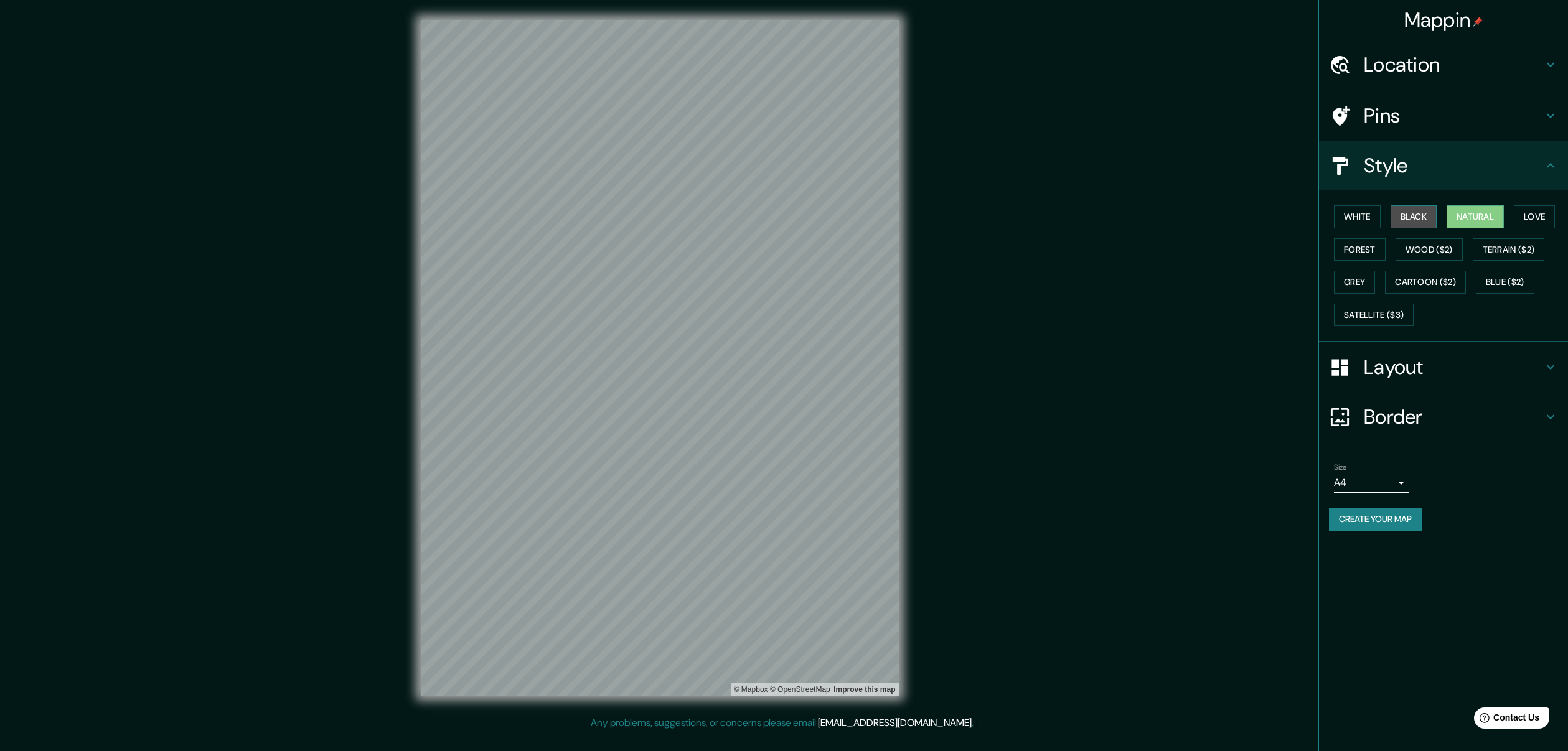
click at [1420, 212] on button "Black" at bounding box center [1413, 217] width 47 height 23
click at [1347, 221] on button "White" at bounding box center [1357, 217] width 47 height 23
click at [1354, 240] on button "Forest" at bounding box center [1360, 249] width 52 height 23
click at [1415, 242] on button "Wood ($2)" at bounding box center [1429, 249] width 67 height 23
click at [1440, 166] on h4 "Style" at bounding box center [1452, 165] width 179 height 25
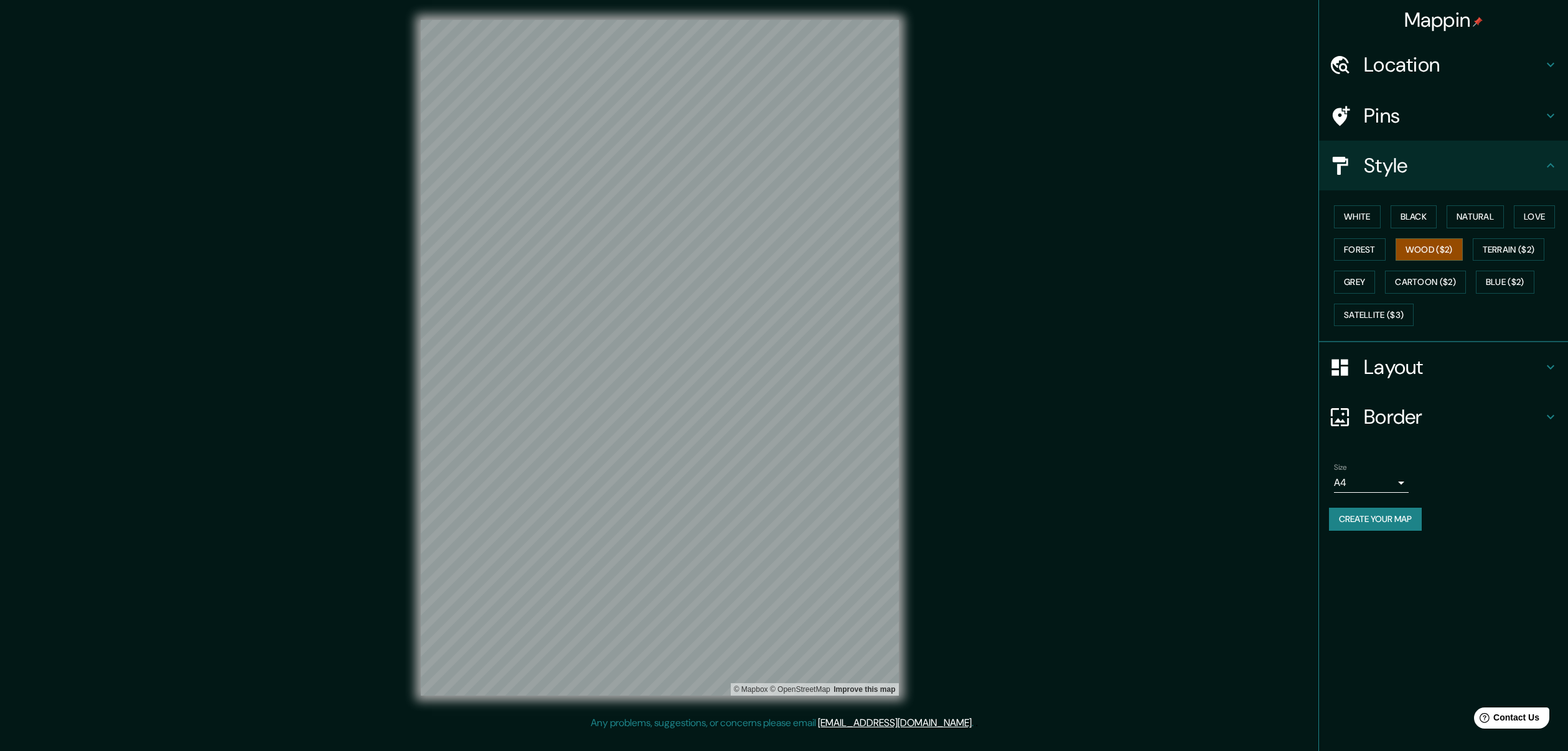
click at [1550, 163] on icon at bounding box center [1551, 165] width 8 height 5
click at [1555, 167] on icon at bounding box center [1551, 165] width 15 height 15
click at [1549, 169] on icon at bounding box center [1551, 165] width 15 height 15
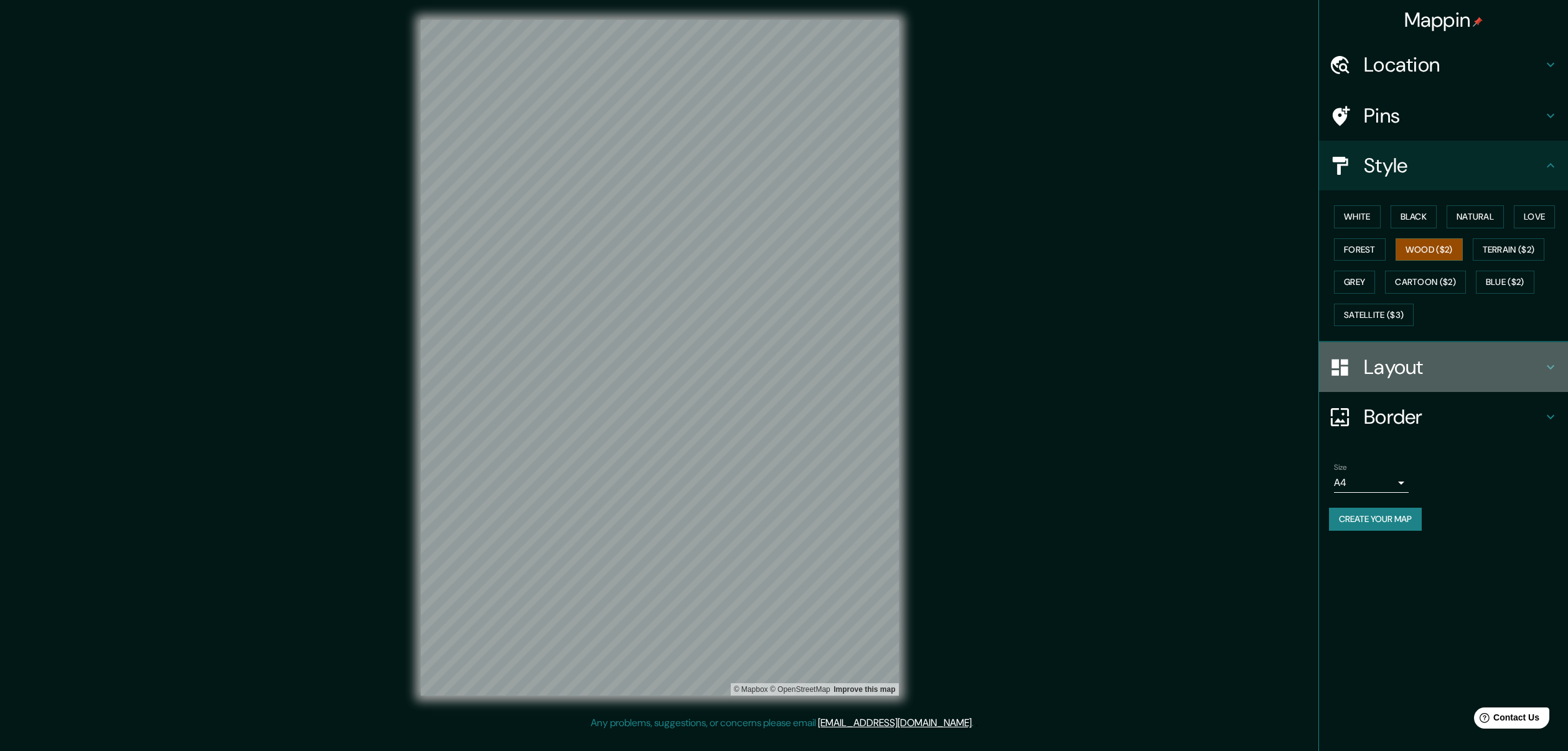
click at [1453, 370] on h4 "Layout" at bounding box center [1452, 367] width 179 height 25
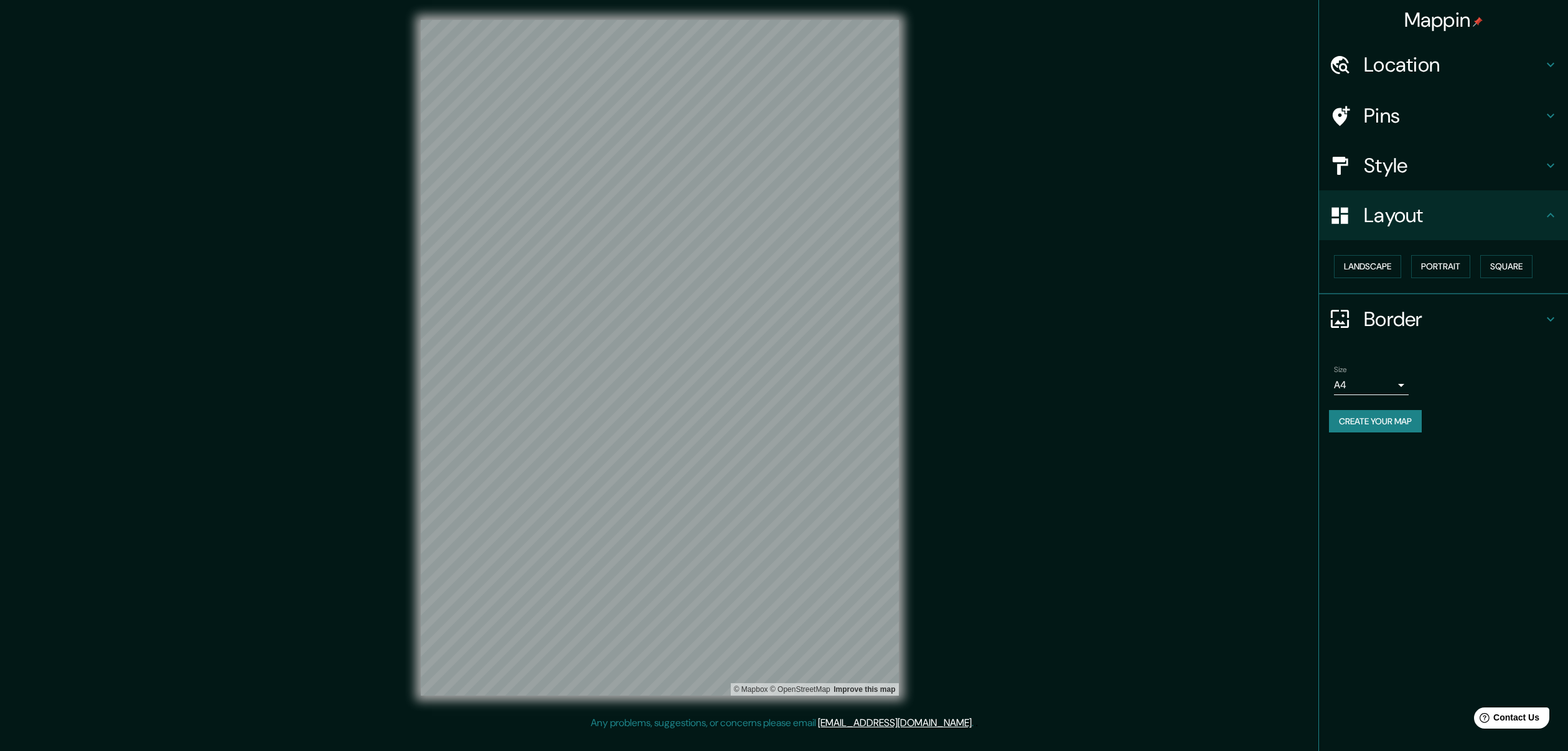
click at [1544, 218] on icon at bounding box center [1551, 215] width 15 height 15
click at [1513, 270] on button "Square" at bounding box center [1506, 267] width 53 height 23
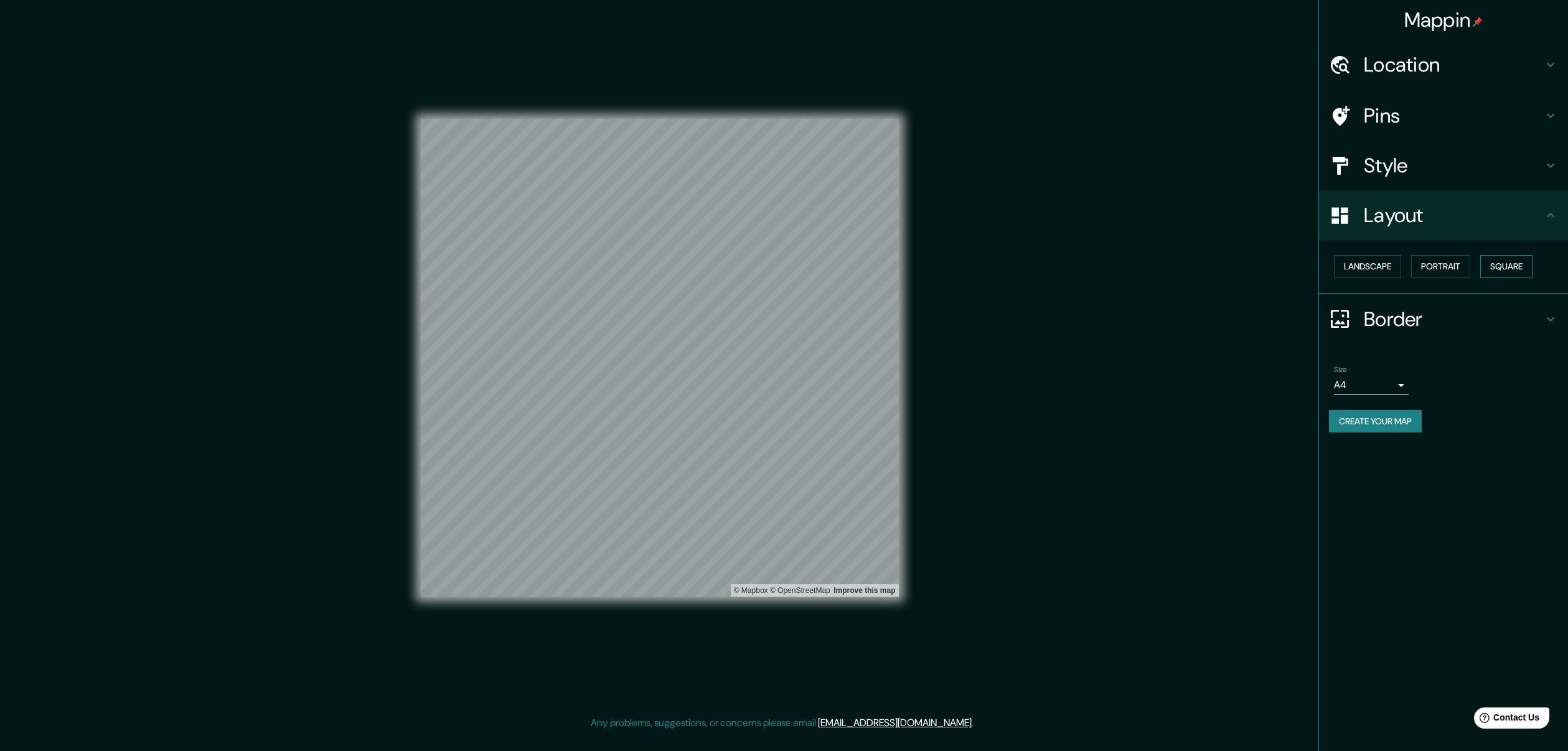
click at [1513, 270] on button "Square" at bounding box center [1506, 267] width 53 height 23
click at [1454, 260] on button "Portrait" at bounding box center [1441, 267] width 59 height 23
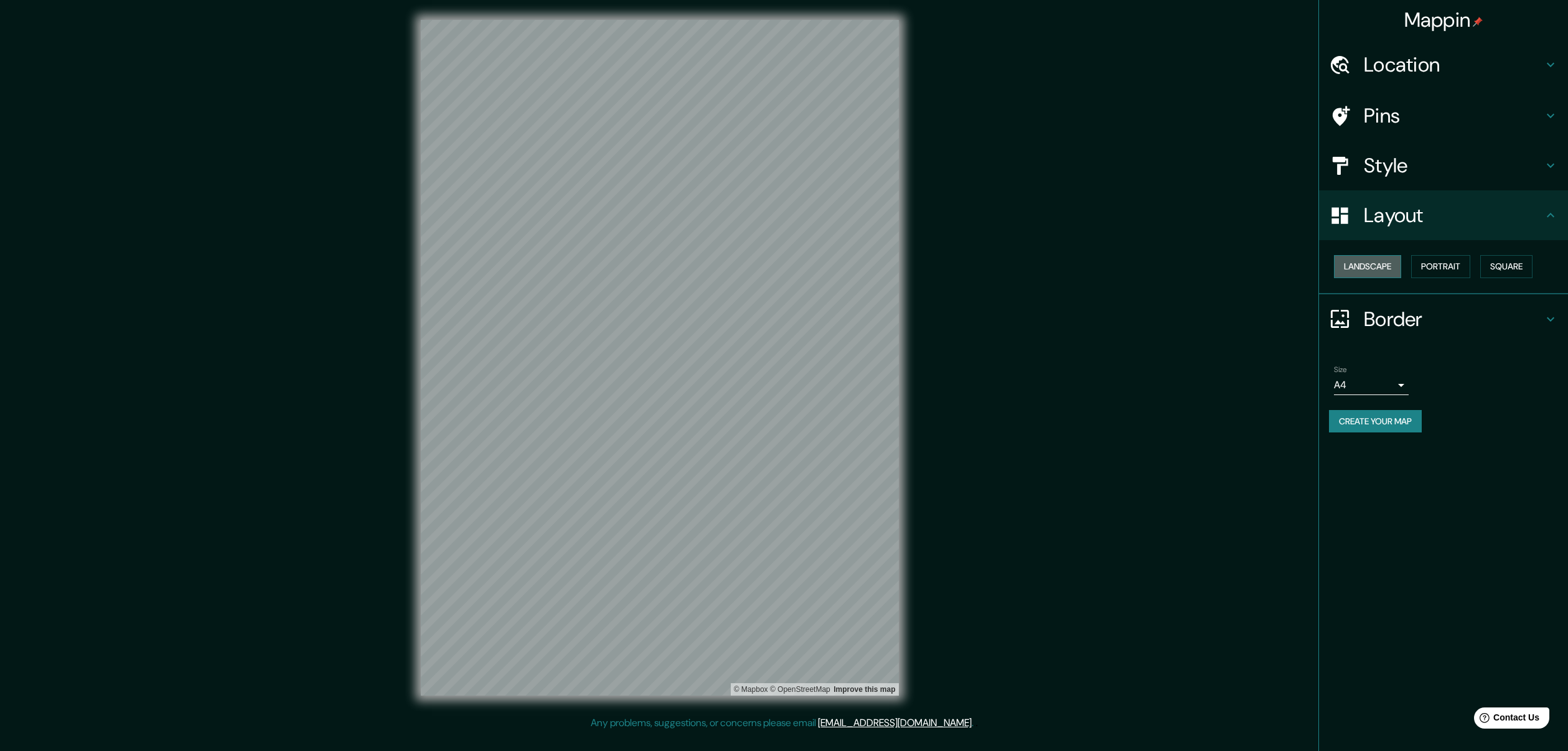
click at [1387, 265] on button "Landscape" at bounding box center [1367, 267] width 67 height 23
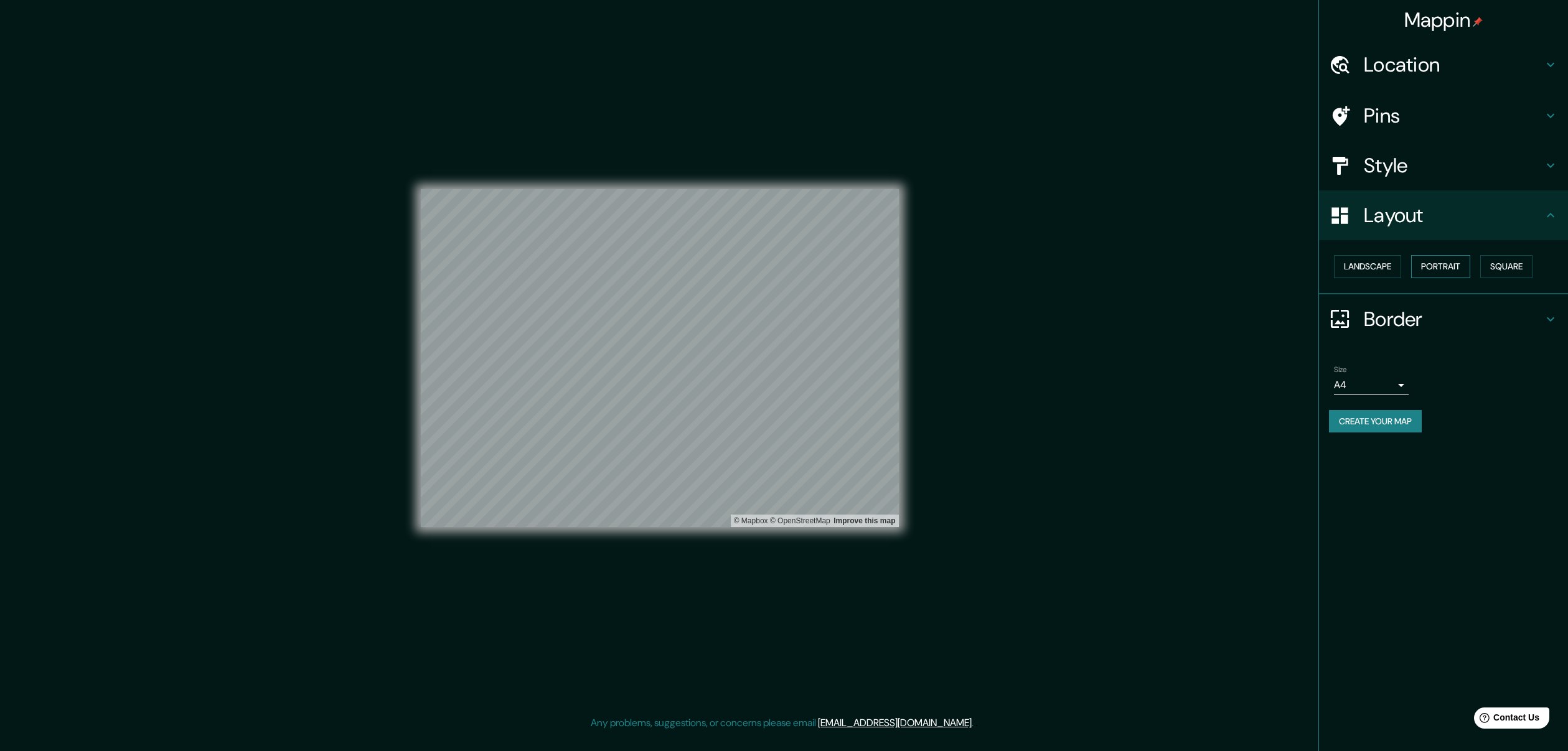
click at [1431, 264] on button "Portrait" at bounding box center [1441, 267] width 59 height 23
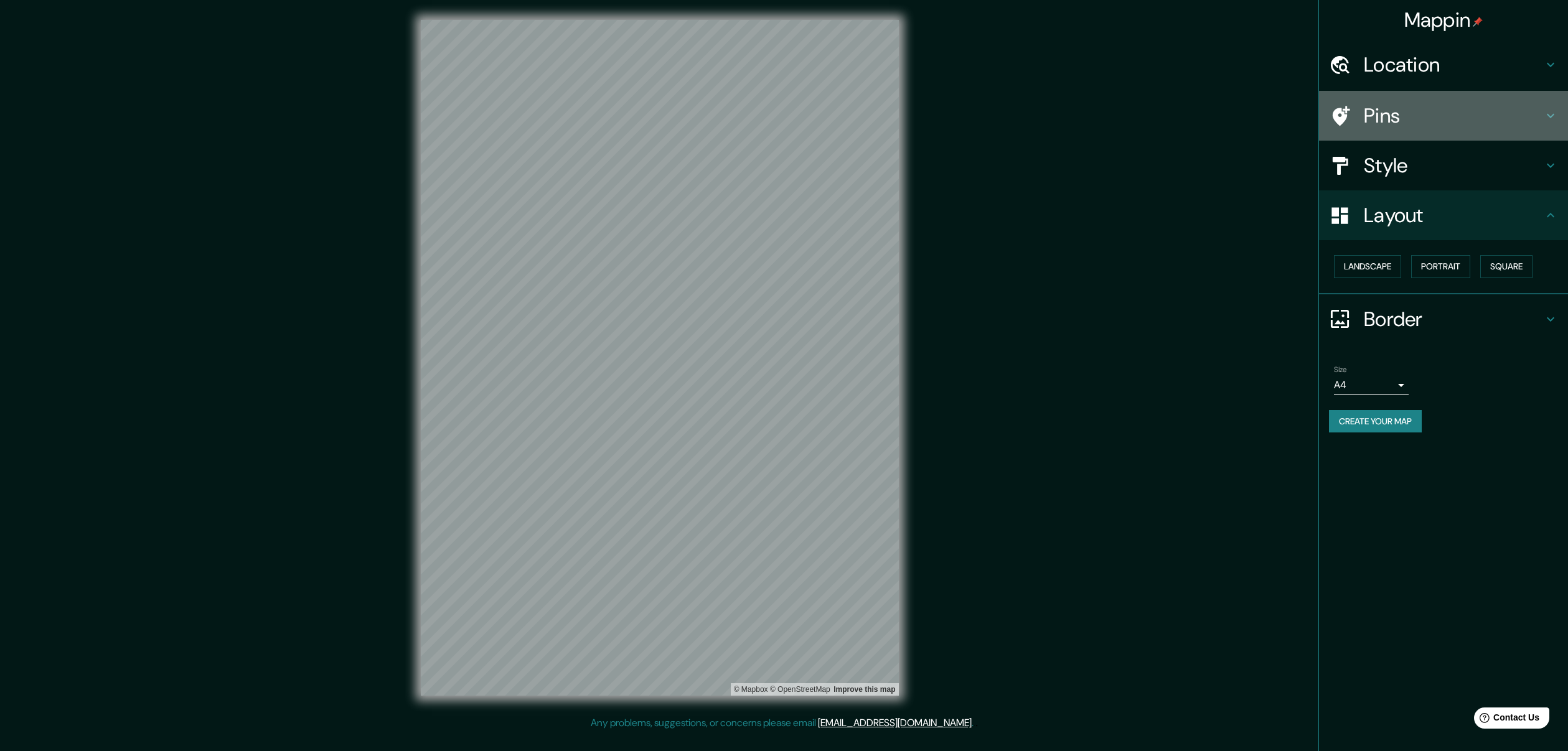
click at [1534, 124] on h4 "Pins" at bounding box center [1452, 116] width 179 height 25
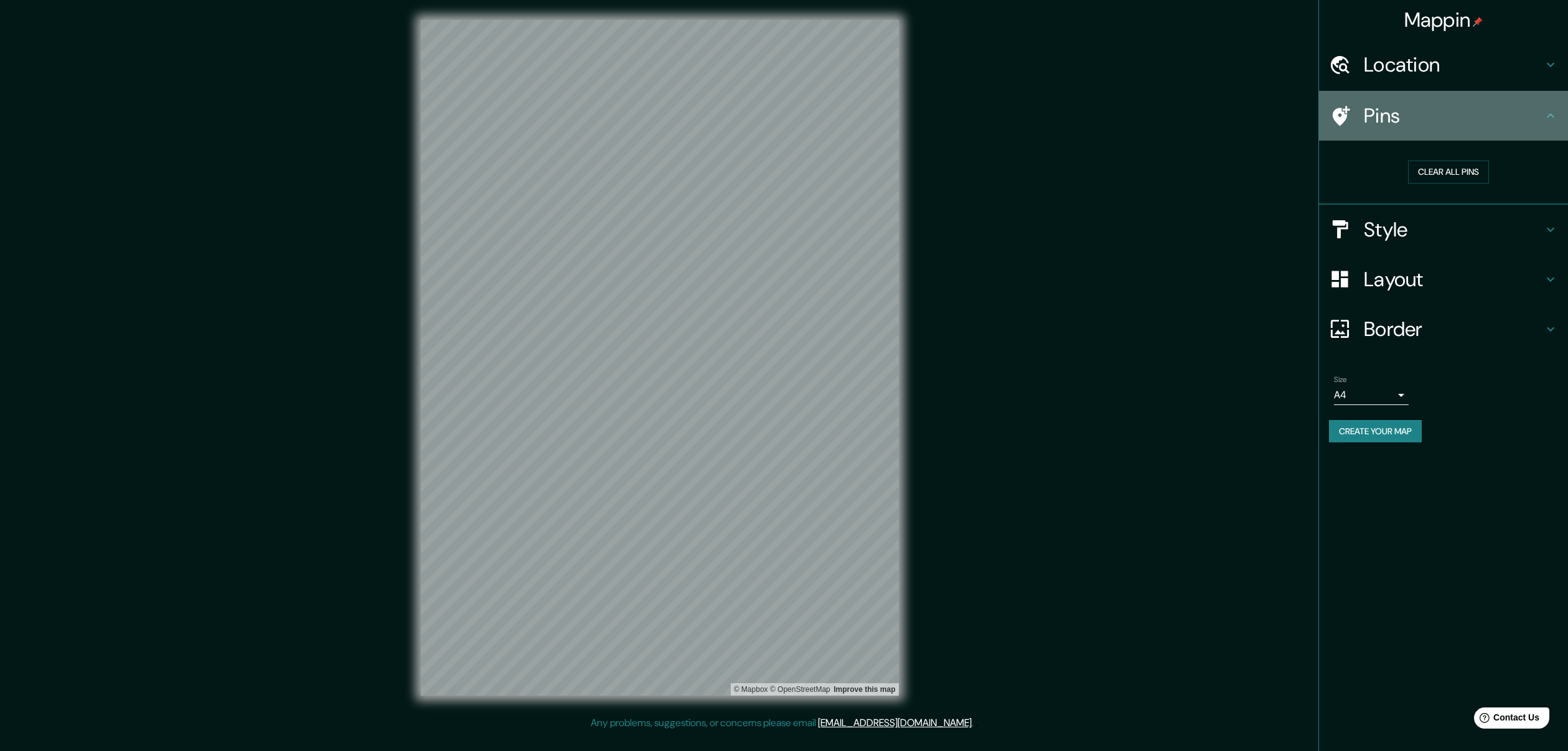
click at [1534, 124] on h4 "Pins" at bounding box center [1452, 116] width 179 height 25
click at [1509, 62] on h4 "Location" at bounding box center [1452, 65] width 179 height 25
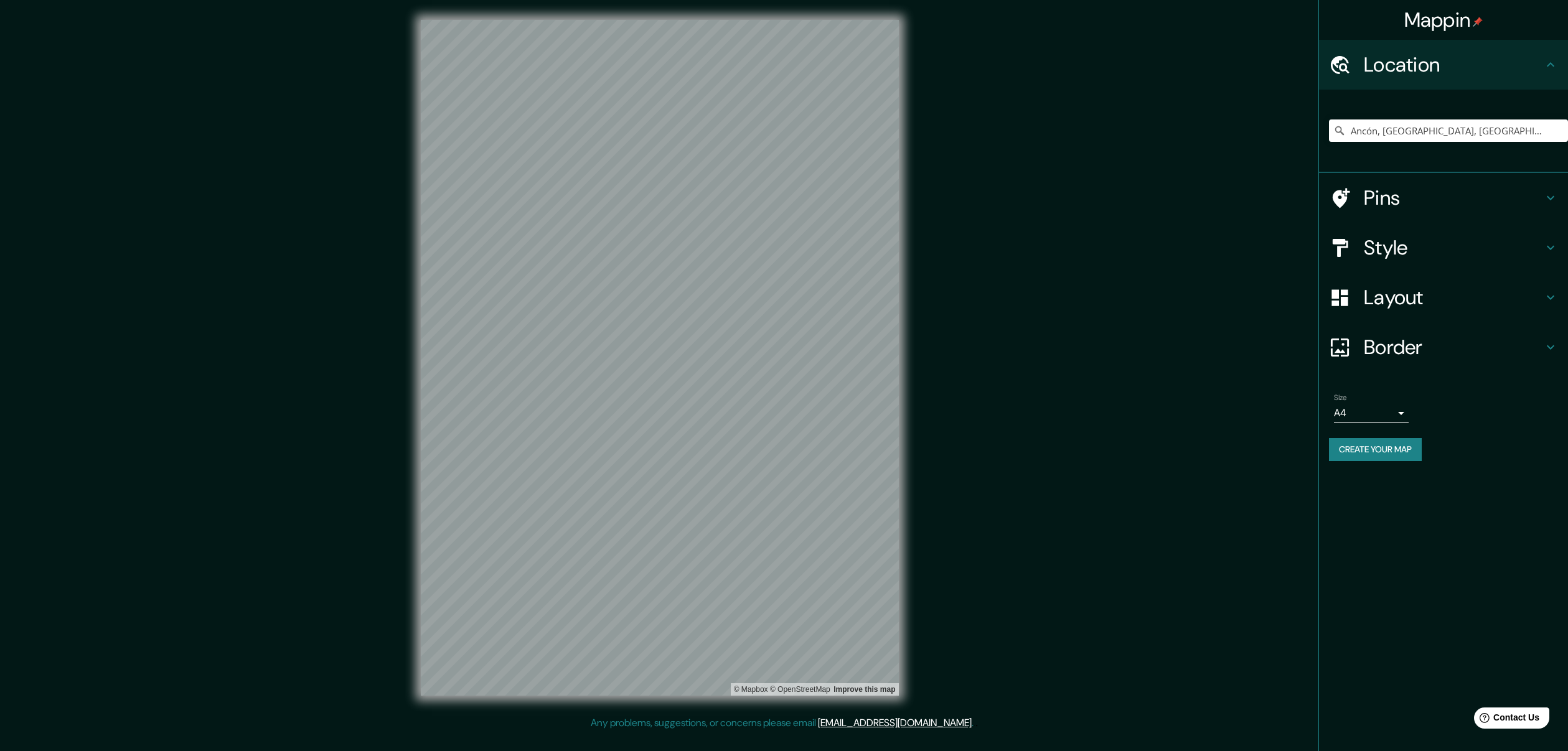
click at [1509, 63] on h4 "Location" at bounding box center [1452, 65] width 179 height 25
click at [1435, 338] on h4 "Border" at bounding box center [1452, 347] width 179 height 25
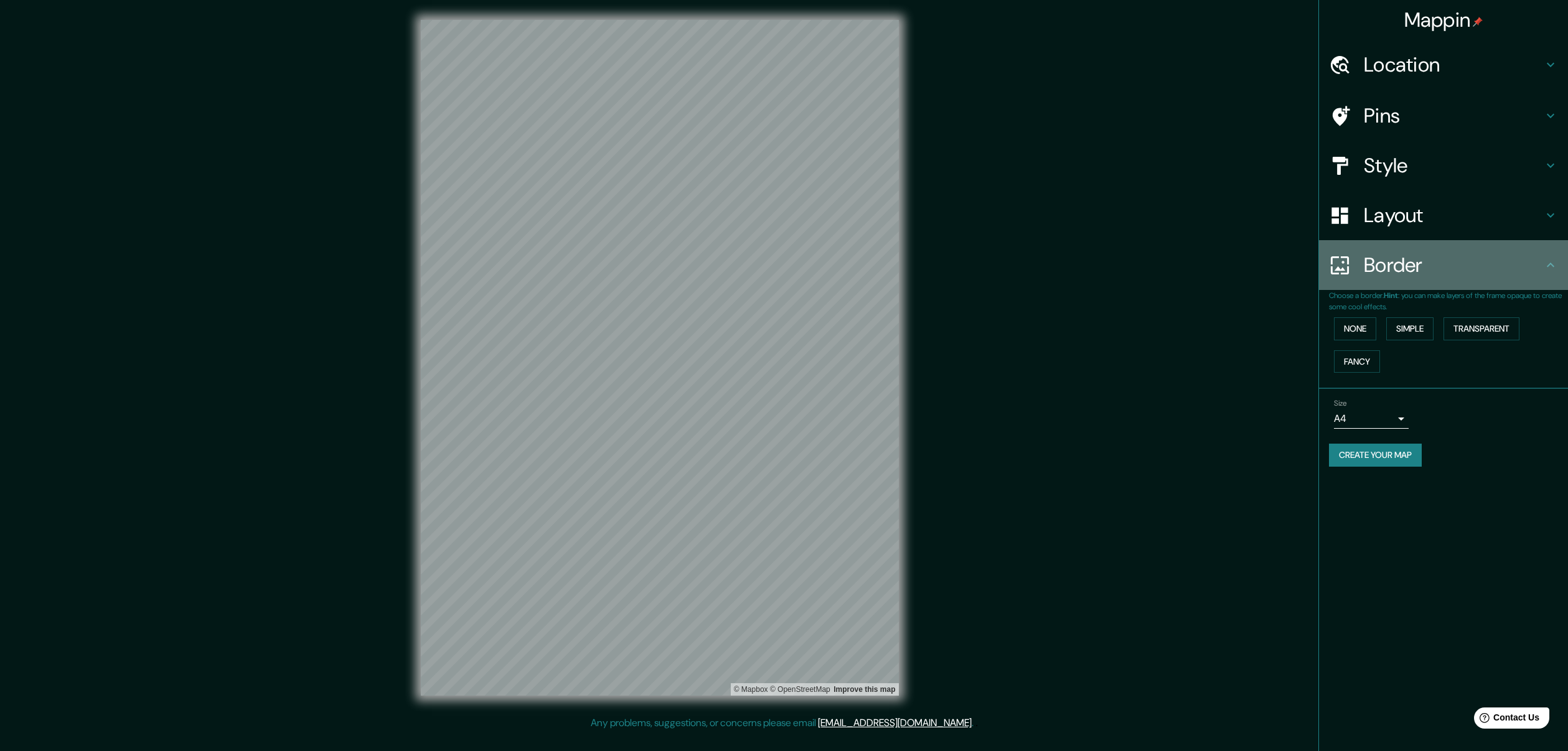
click at [1513, 252] on h4 "Border" at bounding box center [1452, 265] width 179 height 25
click at [1544, 258] on icon at bounding box center [1551, 266] width 15 height 15
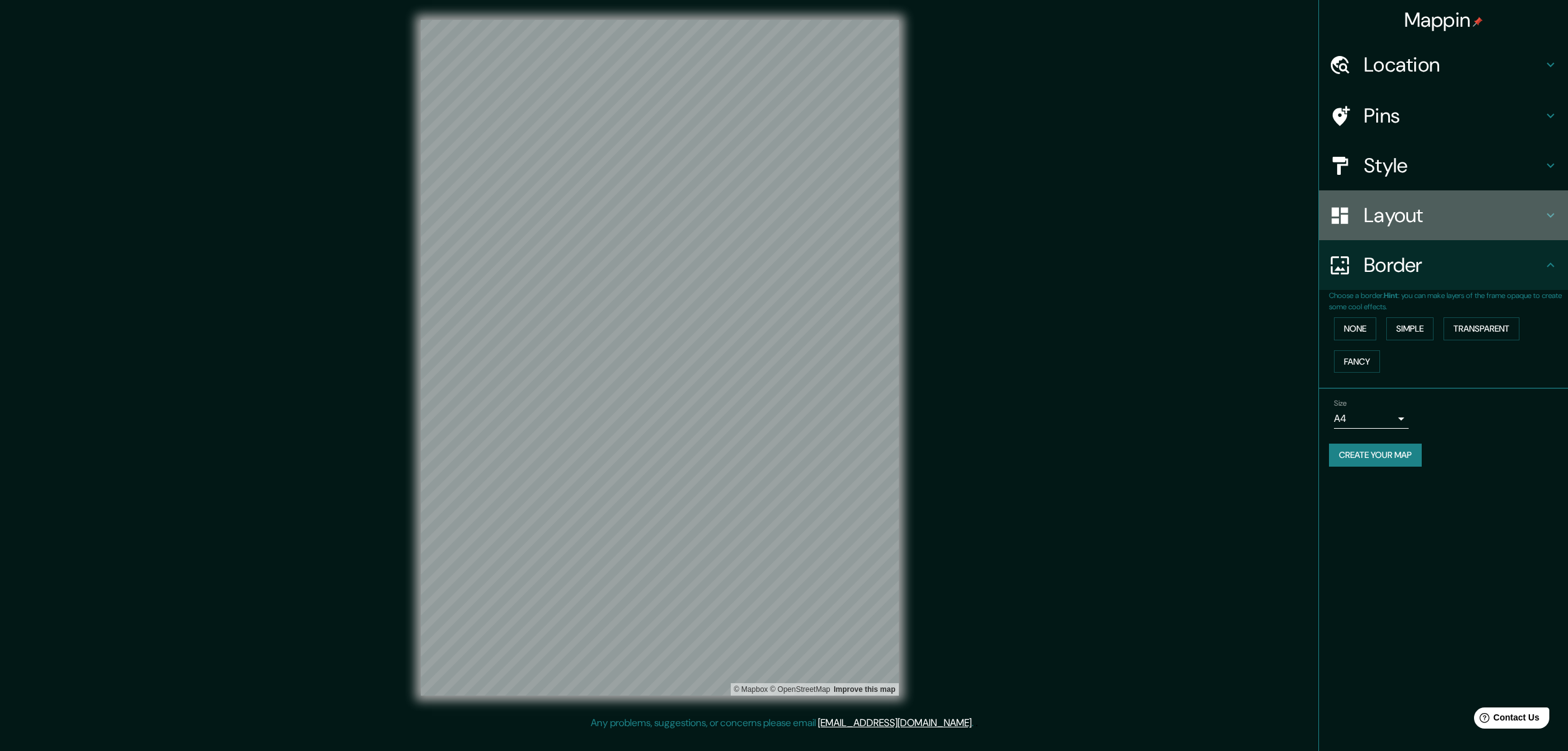
click at [1547, 221] on div "Layout" at bounding box center [1444, 215] width 249 height 50
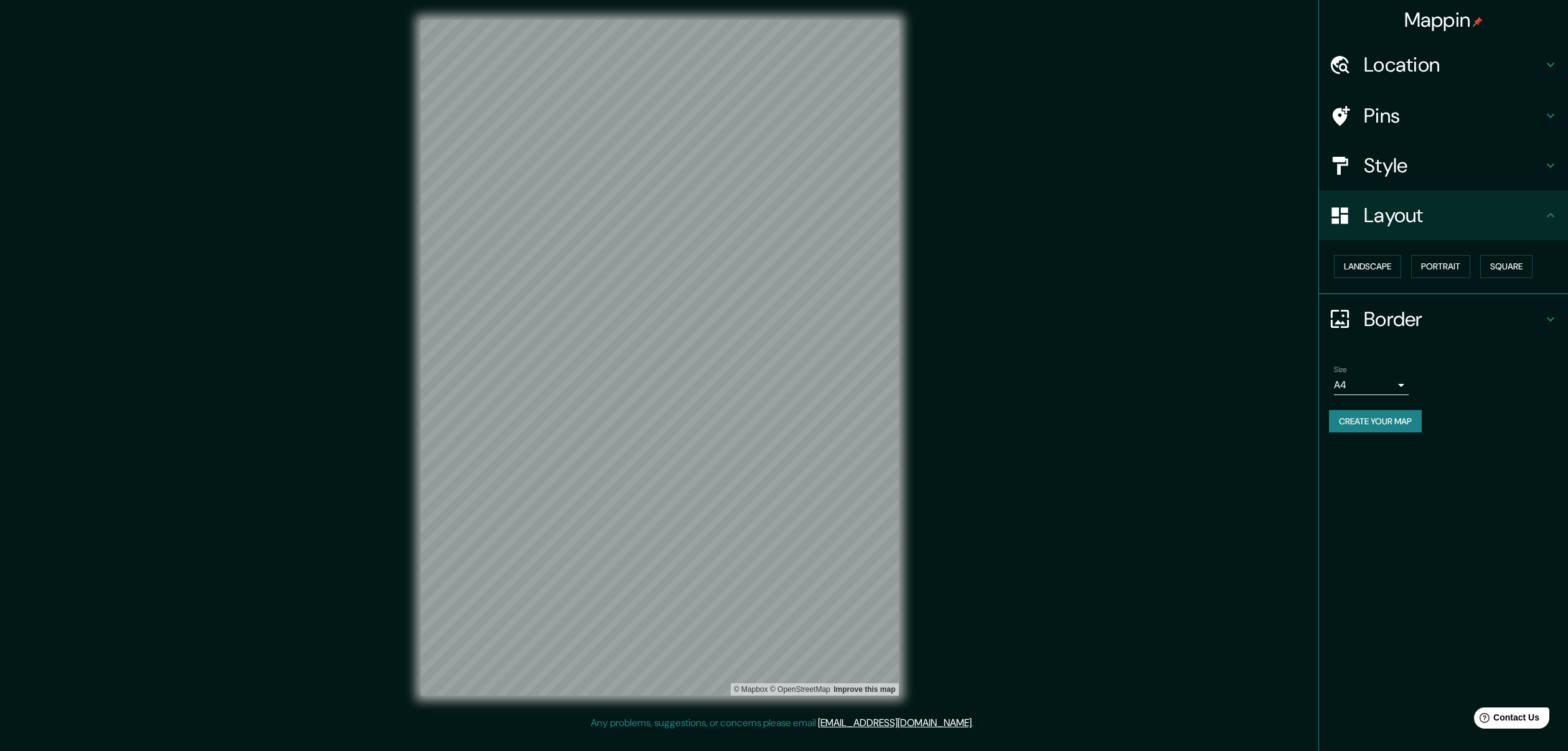
click at [1528, 179] on div "Style" at bounding box center [1444, 165] width 249 height 50
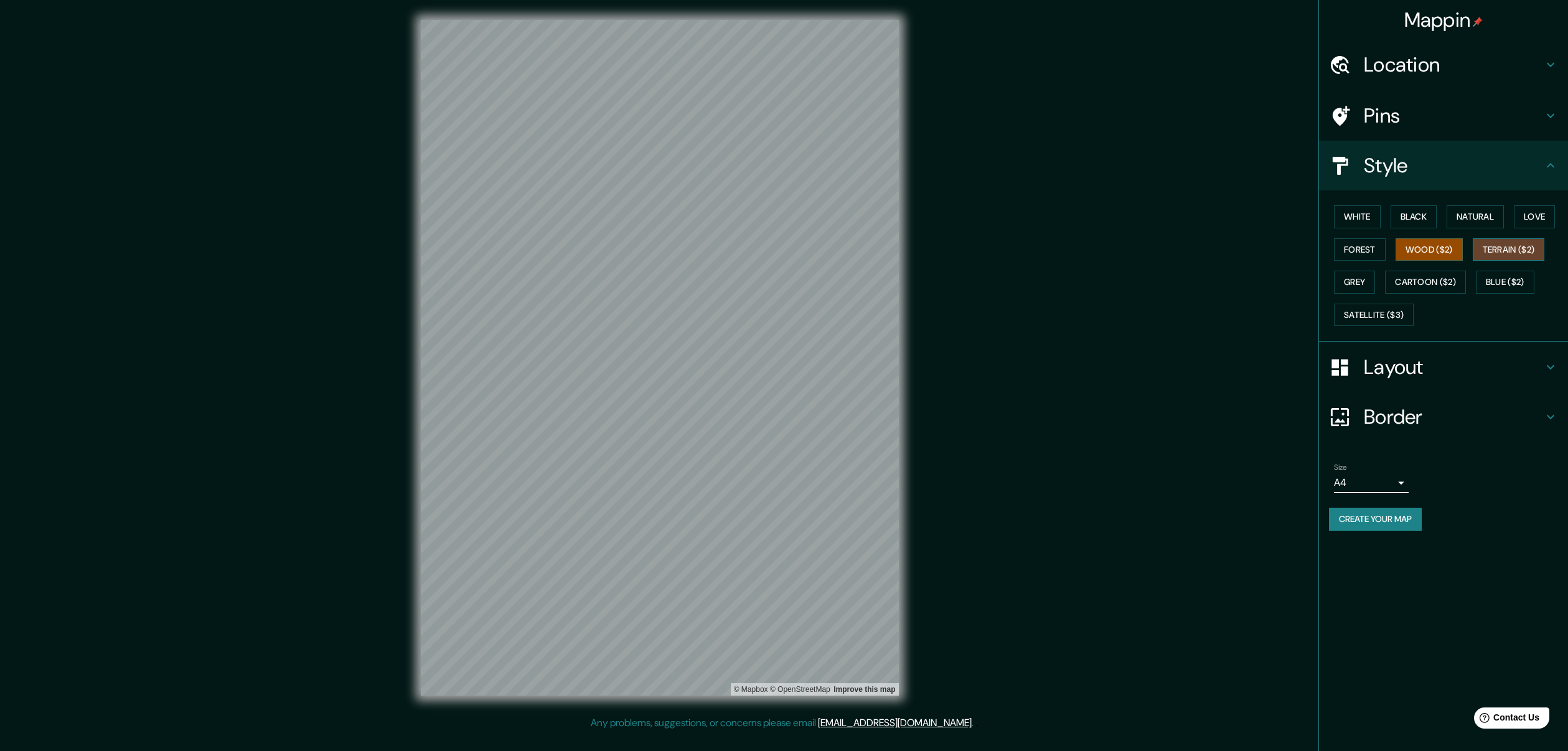
click at [1505, 252] on button "Terrain ($2)" at bounding box center [1509, 249] width 73 height 23
click at [1470, 213] on button "Natural" at bounding box center [1475, 217] width 57 height 23
click at [1518, 220] on button "Love" at bounding box center [1534, 217] width 41 height 23
click at [1405, 215] on button "Black" at bounding box center [1413, 217] width 47 height 23
click at [1345, 238] on button "Forest" at bounding box center [1360, 249] width 52 height 23
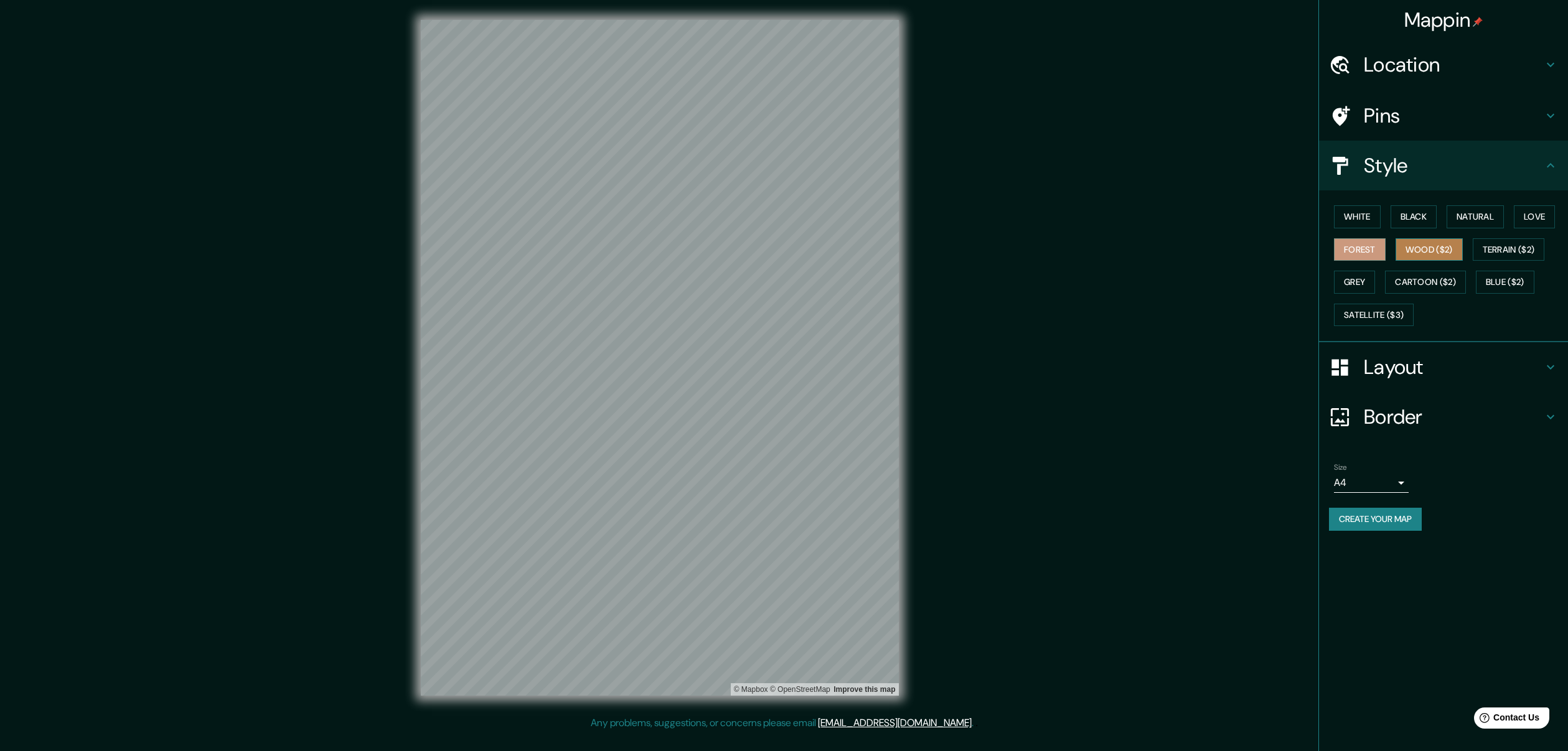
click at [1449, 256] on button "Wood ($2)" at bounding box center [1429, 249] width 67 height 23
click at [1507, 253] on button "Terrain ($2)" at bounding box center [1509, 249] width 73 height 23
click at [1435, 277] on button "Cartoon ($2)" at bounding box center [1426, 282] width 81 height 23
click at [1378, 286] on div "White Black Natural Love Forest Wood ($2) Terrain ($2) Grey Cartoon ($2) Blue (…" at bounding box center [1448, 266] width 239 height 131
click at [1369, 288] on button "Grey" at bounding box center [1354, 282] width 41 height 23
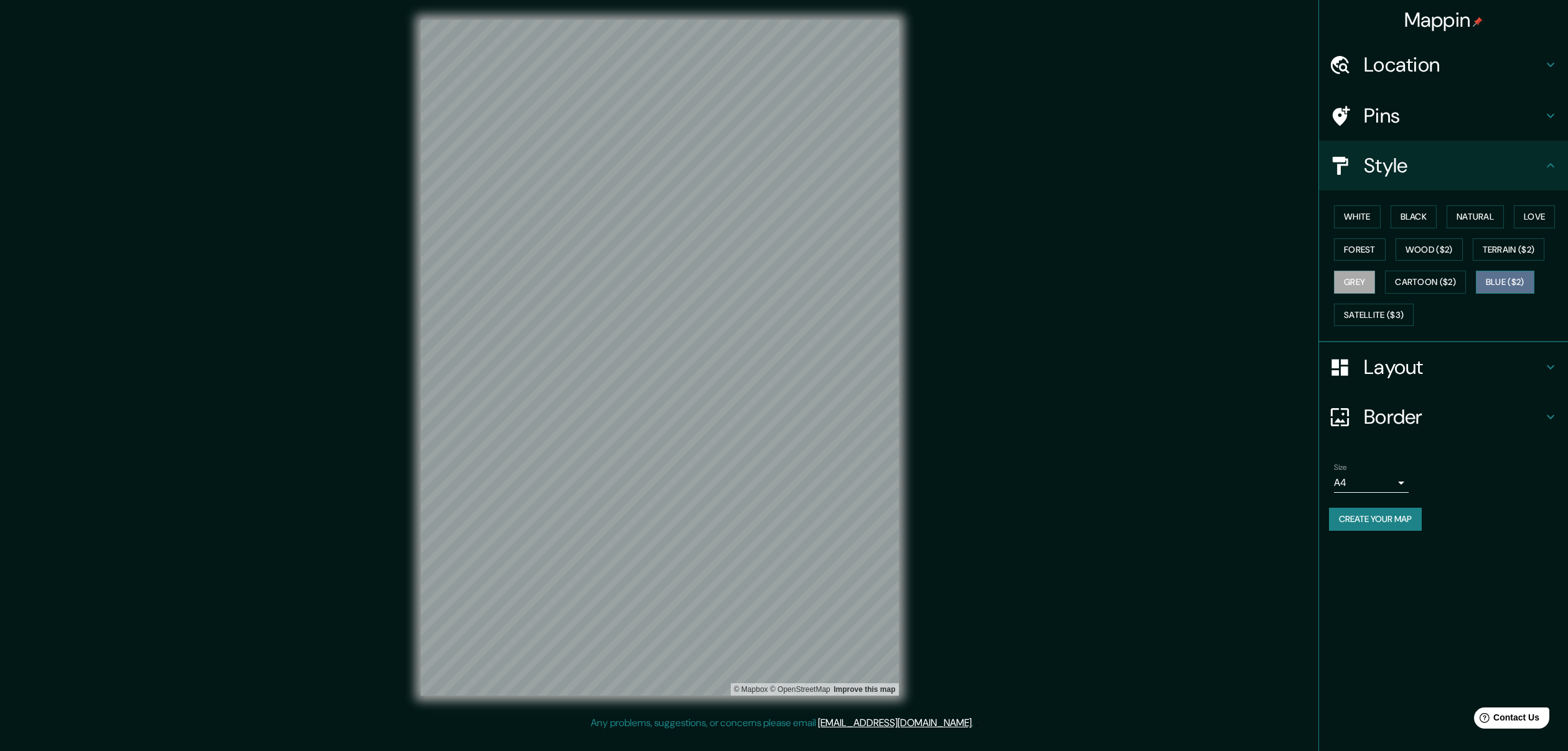
click at [1503, 290] on button "Blue ($2)" at bounding box center [1505, 282] width 58 height 23
click at [1447, 256] on button "Wood ($2)" at bounding box center [1429, 249] width 67 height 23
click at [1432, 217] on button "Black" at bounding box center [1413, 217] width 47 height 23
click at [1419, 238] on button "Wood ($2)" at bounding box center [1429, 249] width 67 height 23
click at [1373, 481] on body "Mappin Location Ancón, Lima, Provincia de Lima, Perú Ancón Lima, Provincia de L…" at bounding box center [784, 376] width 1568 height 751
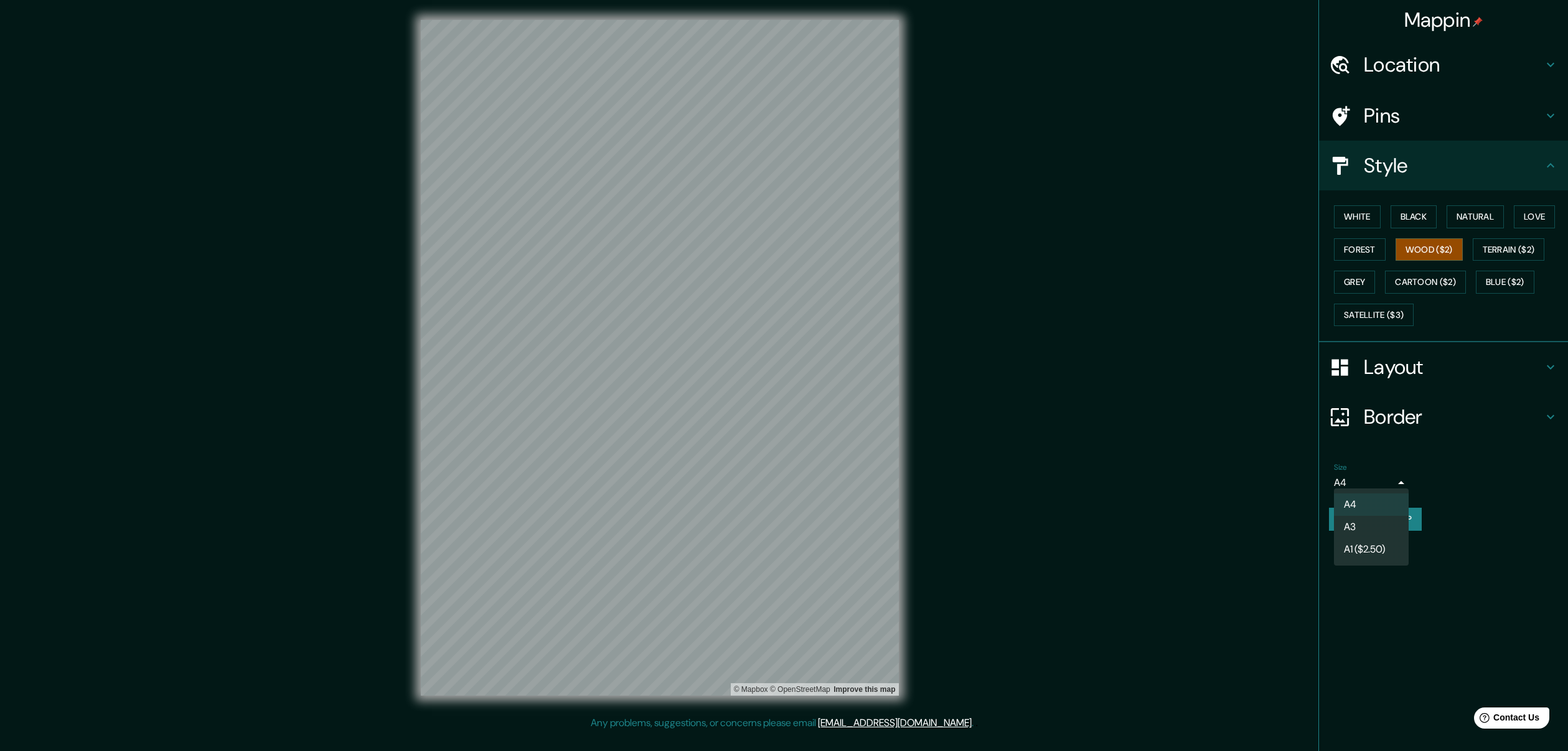
click at [1452, 479] on div at bounding box center [784, 376] width 1568 height 751
